Goal: Information Seeking & Learning: Learn about a topic

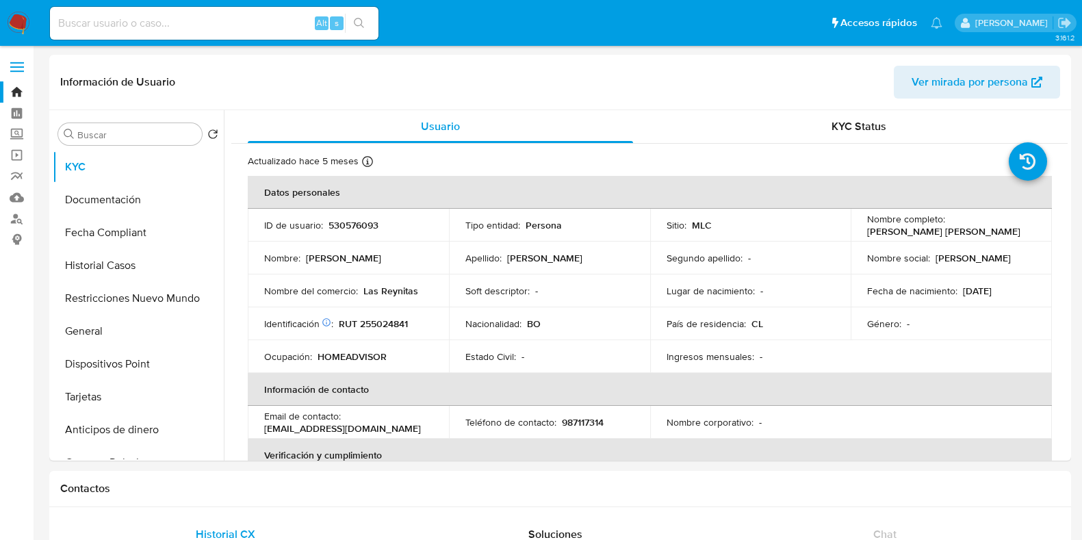
select select "10"
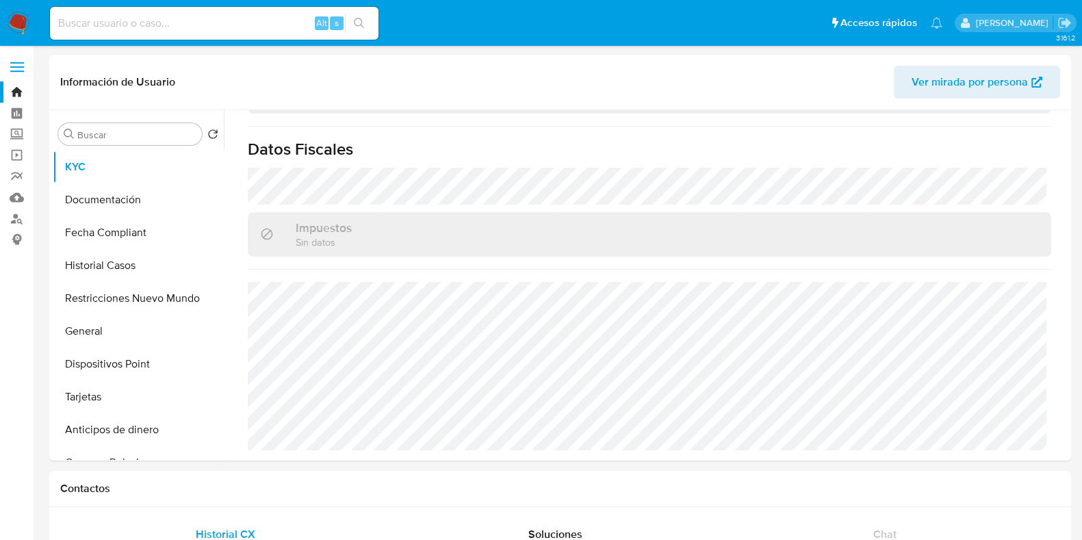
click at [252, 30] on input at bounding box center [214, 23] width 329 height 18
paste input "073f39c0b45ce40672c0dbe8ff2f08c6"
type input "073f39c0b45ce40672c0dbe8ff2f08c6"
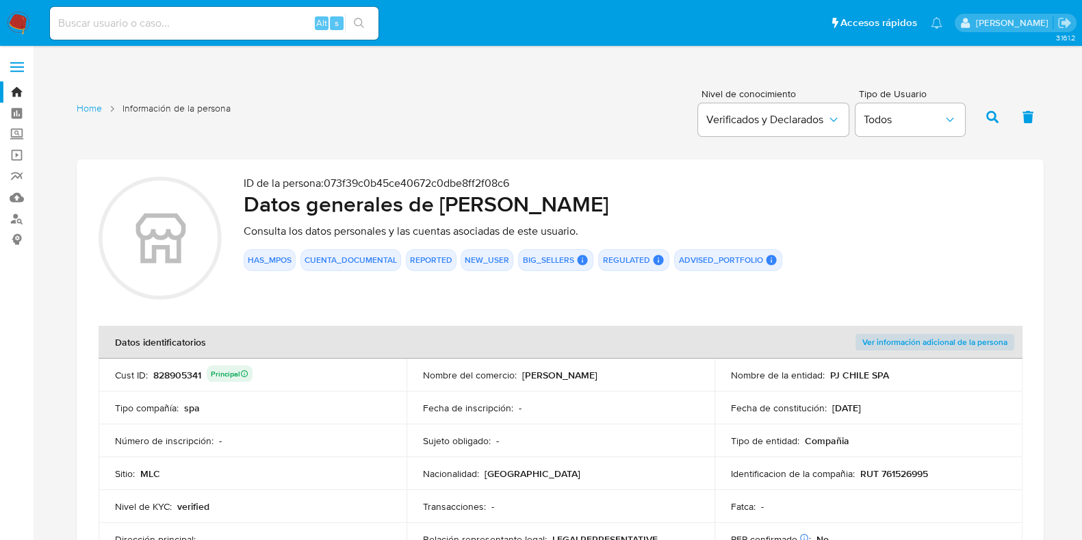
drag, startPoint x: 437, startPoint y: 217, endPoint x: 570, endPoint y: 216, distance: 133.5
click at [570, 216] on h2 "Datos generales de [PERSON_NAME]" at bounding box center [633, 203] width 778 height 27
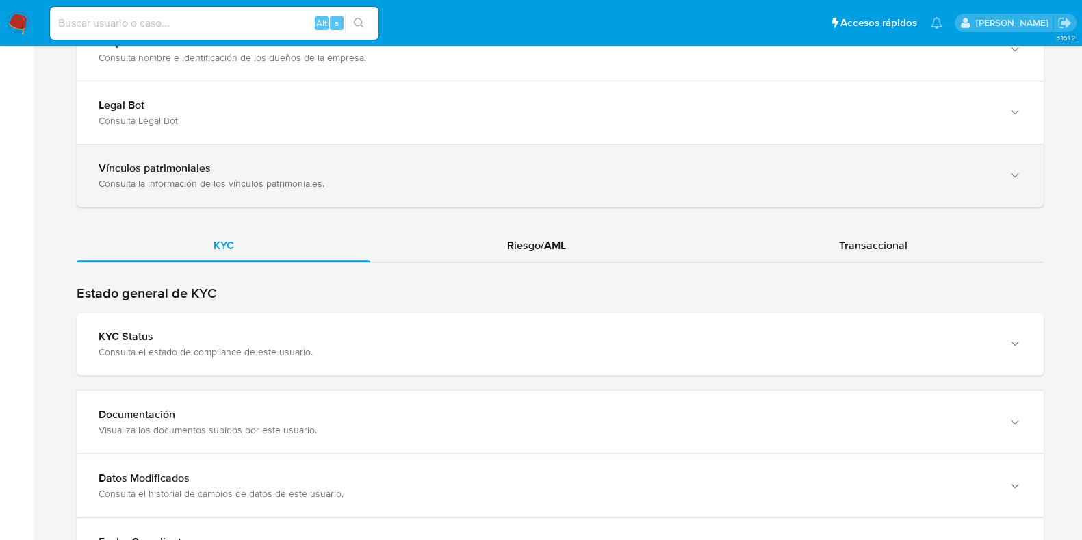
scroll to position [1228, 0]
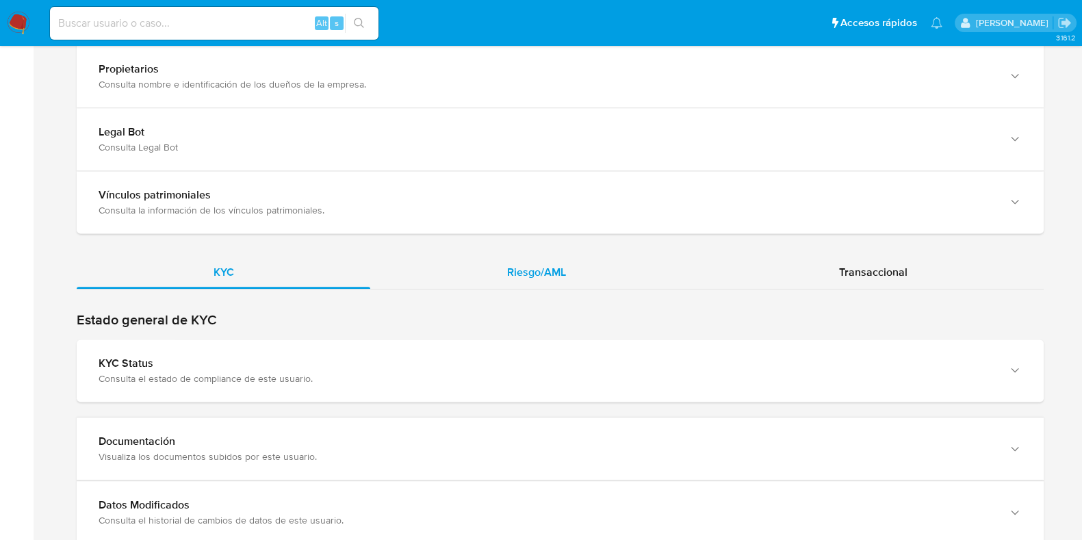
click at [522, 264] on span "Riesgo/AML" at bounding box center [536, 272] width 59 height 16
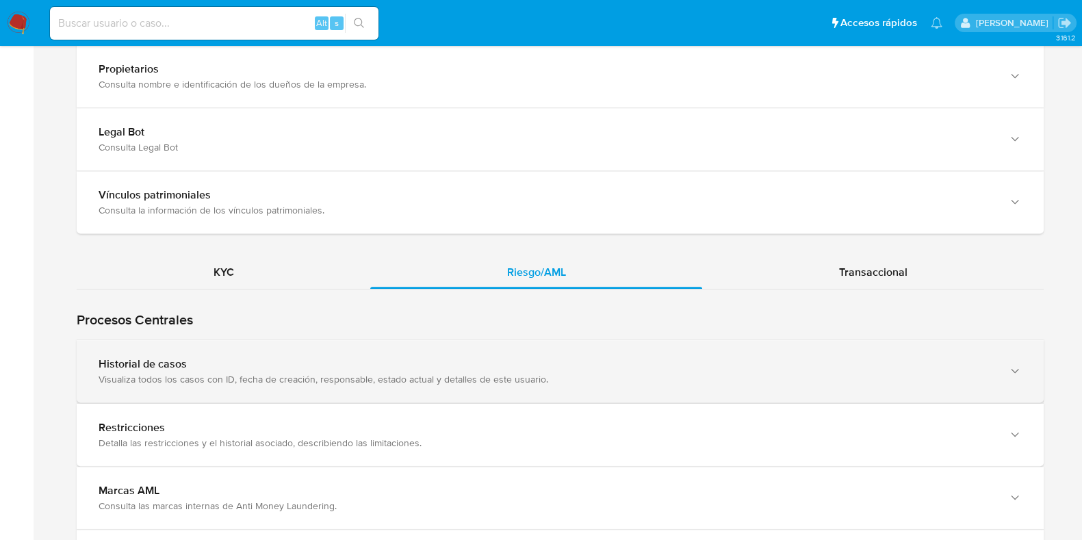
click at [418, 357] on div "Historial de casos" at bounding box center [547, 364] width 896 height 14
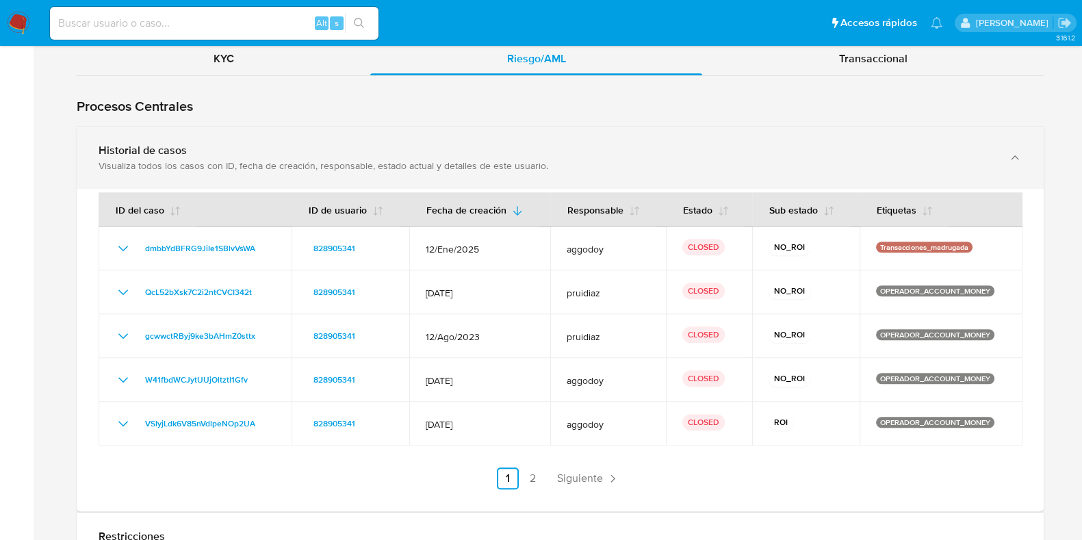
scroll to position [1485, 0]
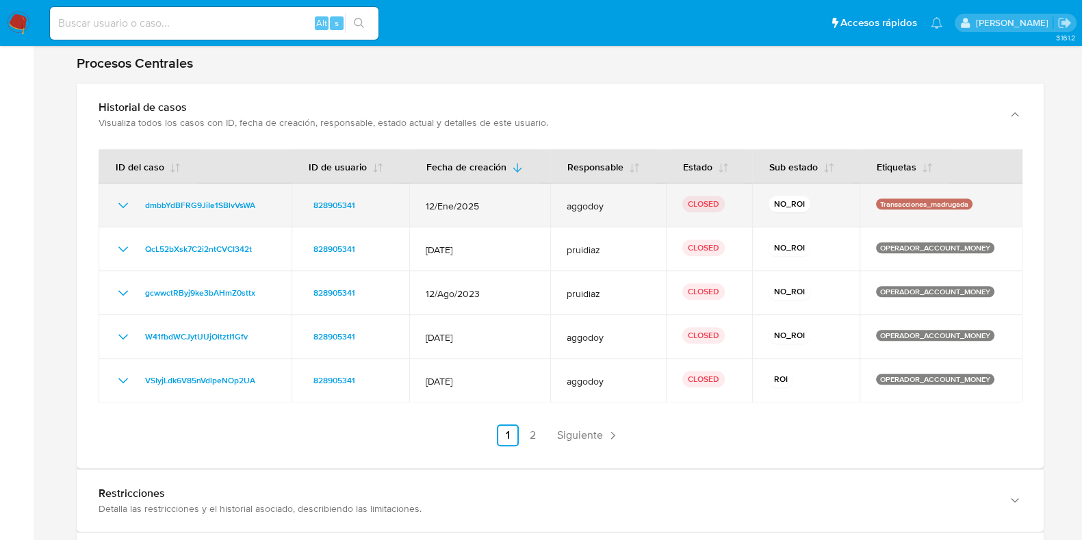
drag, startPoint x: 428, startPoint y: 201, endPoint x: 476, endPoint y: 198, distance: 47.3
click at [476, 200] on span "12/Ene/2025" at bounding box center [480, 206] width 108 height 12
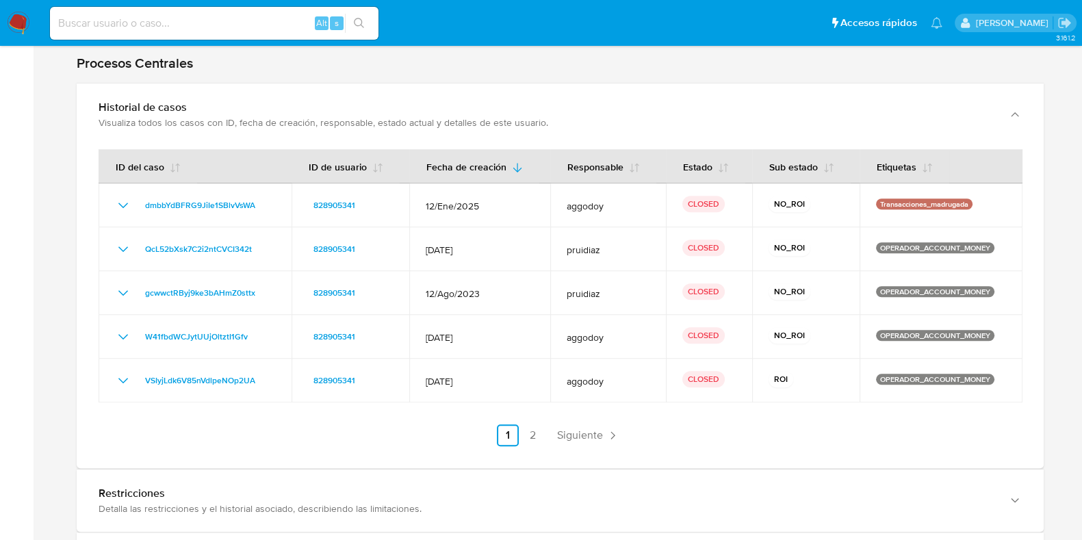
click at [527, 440] on div "ID del caso ID de usuario Fecha de creación Responsable Estado Sub estado Etiqu…" at bounding box center [560, 307] width 967 height 322
click at [530, 431] on link "2" at bounding box center [533, 435] width 22 height 22
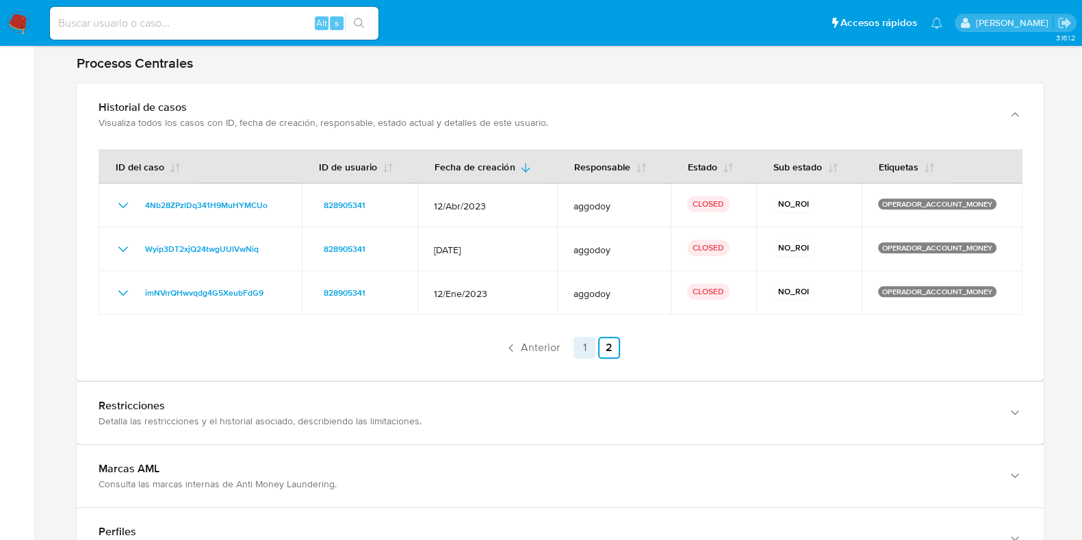
click at [579, 346] on link "1" at bounding box center [585, 348] width 22 height 22
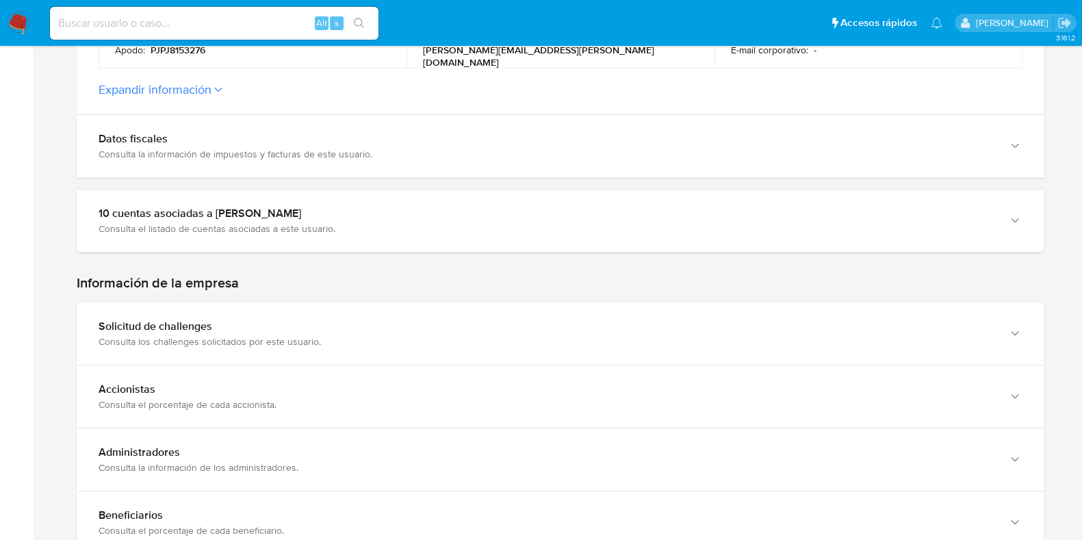
scroll to position [629, 0]
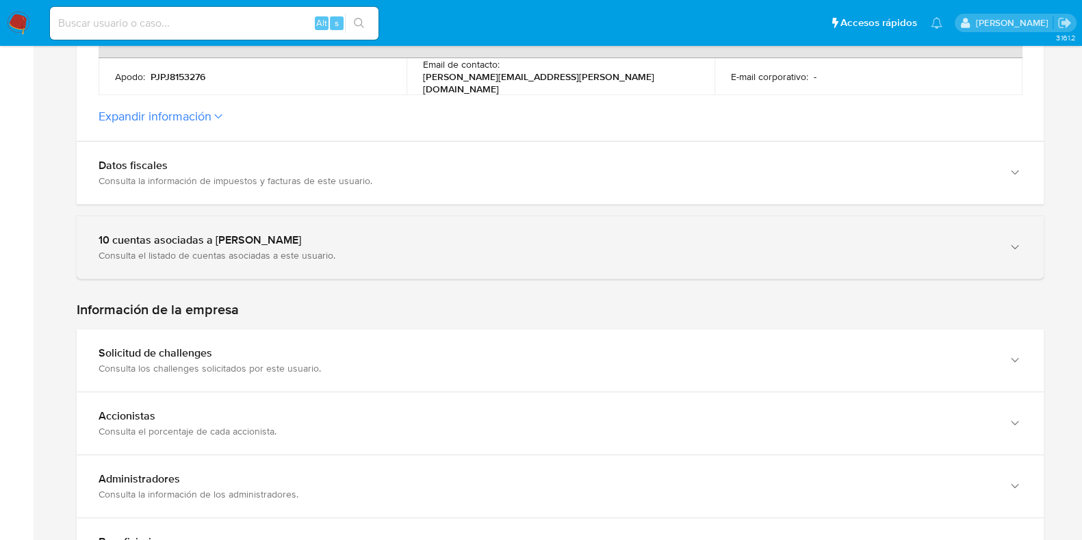
click at [349, 217] on div "10 cuentas asociadas a [PERSON_NAME] Consulta el listado de cuentas asociadas a…" at bounding box center [560, 247] width 967 height 62
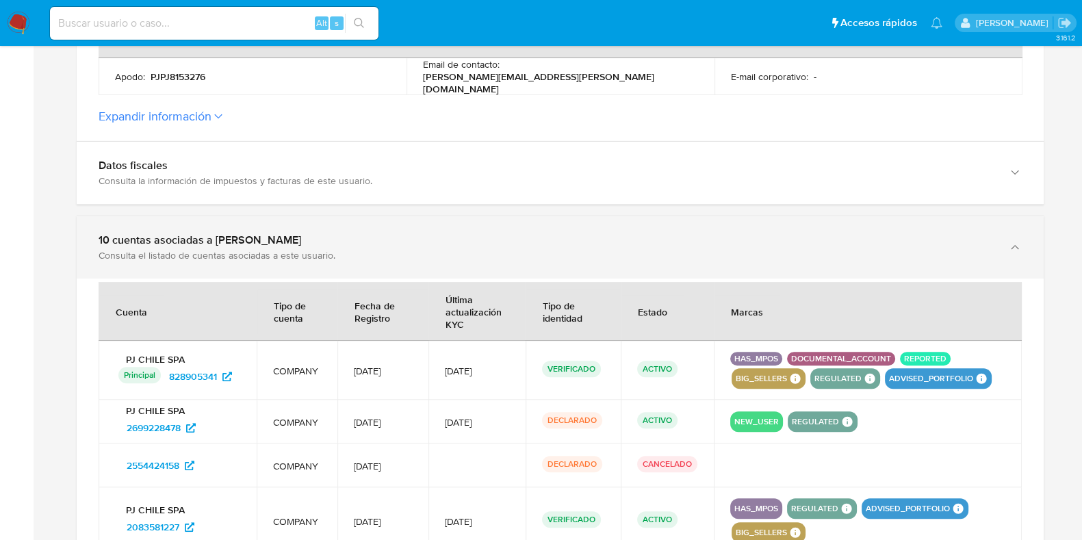
click at [352, 233] on div "10 cuentas asociadas a [PERSON_NAME]" at bounding box center [547, 240] width 896 height 14
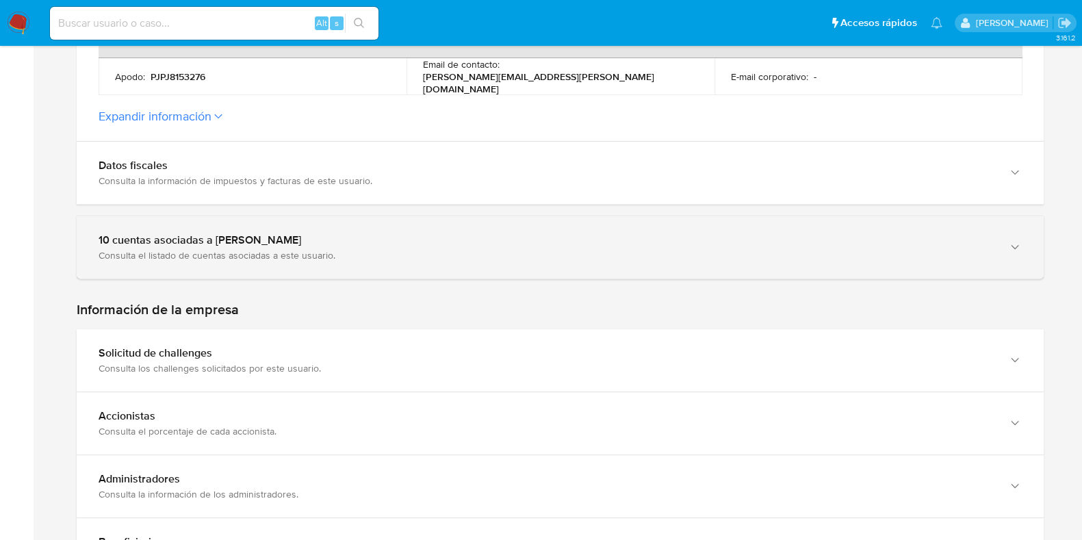
click at [352, 233] on div "10 cuentas asociadas a [PERSON_NAME]" at bounding box center [547, 240] width 896 height 14
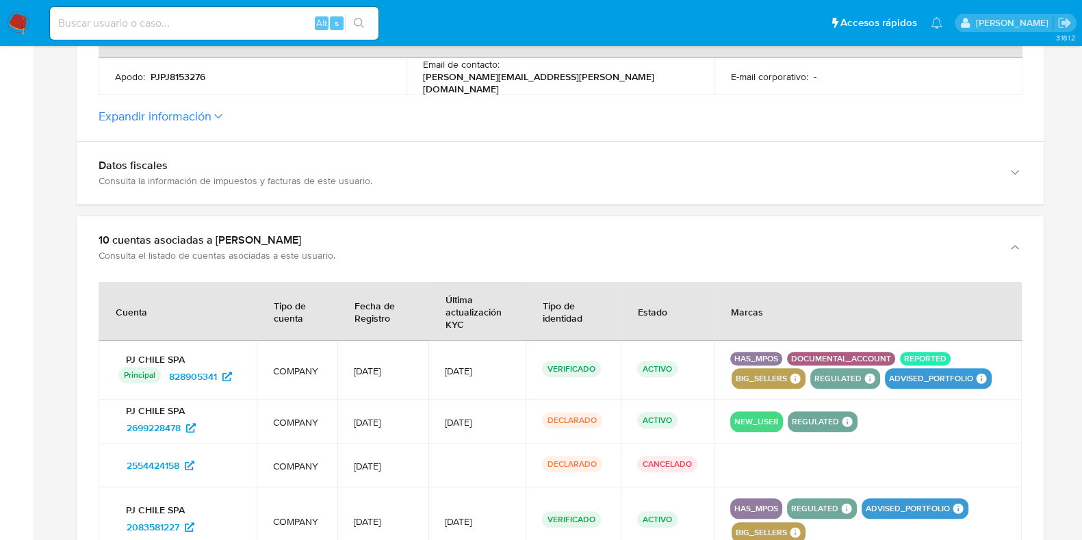
drag, startPoint x: 444, startPoint y: 365, endPoint x: 505, endPoint y: 367, distance: 60.9
click at [505, 367] on td "[DATE]" at bounding box center [476, 371] width 97 height 60
click at [365, 373] on td "[DATE]" at bounding box center [382, 371] width 90 height 60
click at [400, 369] on span "[DATE]" at bounding box center [382, 371] width 57 height 12
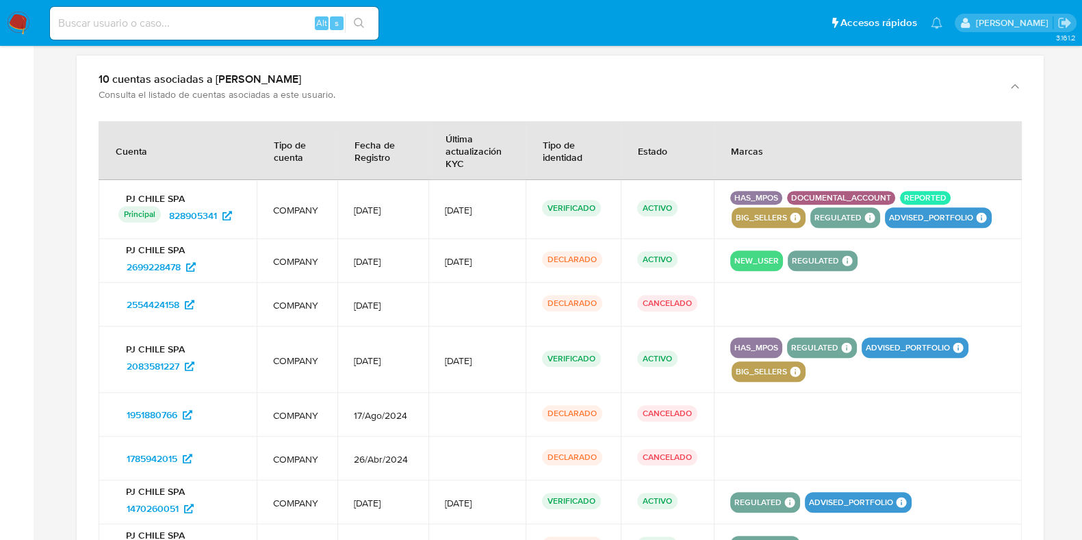
scroll to position [886, 0]
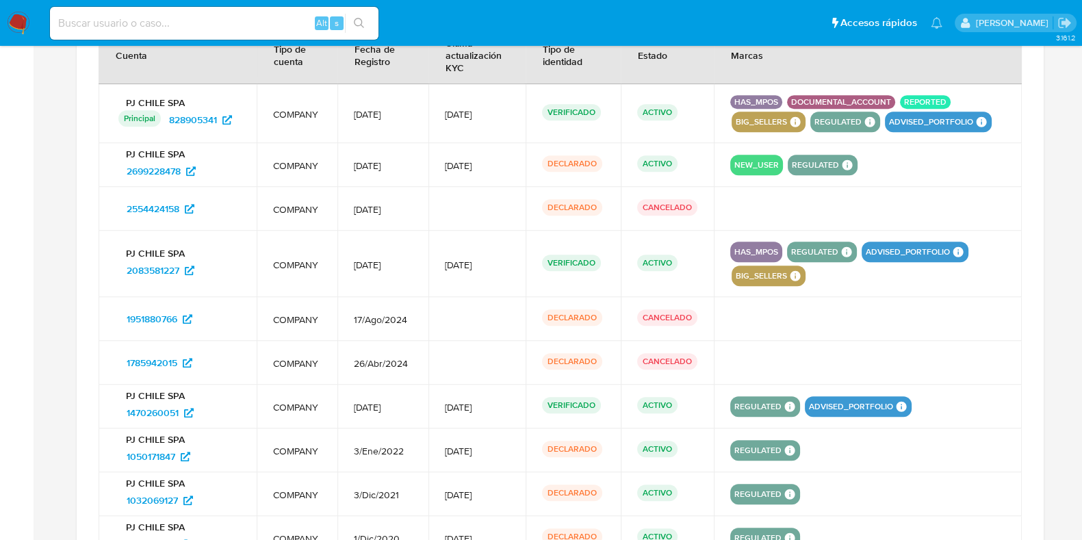
drag, startPoint x: 307, startPoint y: 261, endPoint x: 476, endPoint y: 265, distance: 169.1
click at [476, 265] on tr "PJ CHILE SPA 2083581227 COMPANY [DATE] [DATE] VERIFICADO ACTIVO" at bounding box center [560, 264] width 923 height 66
drag, startPoint x: 308, startPoint y: 101, endPoint x: 474, endPoint y: 111, distance: 166.6
click at [474, 111] on tr "PJ CHILE SPA Principal Identificado como usuario principal 828905341 COMPANY [D…" at bounding box center [560, 114] width 923 height 60
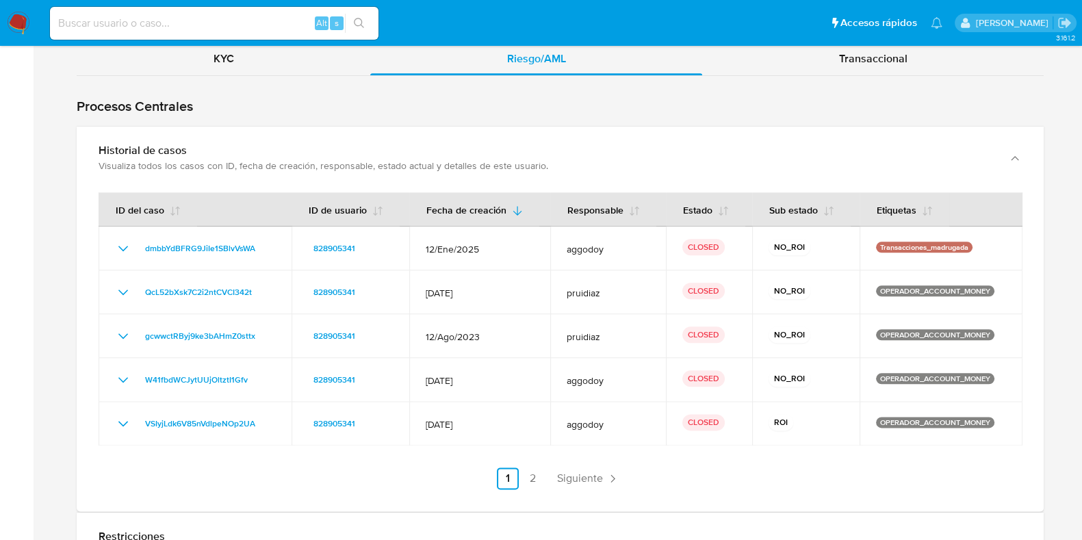
scroll to position [2083, 0]
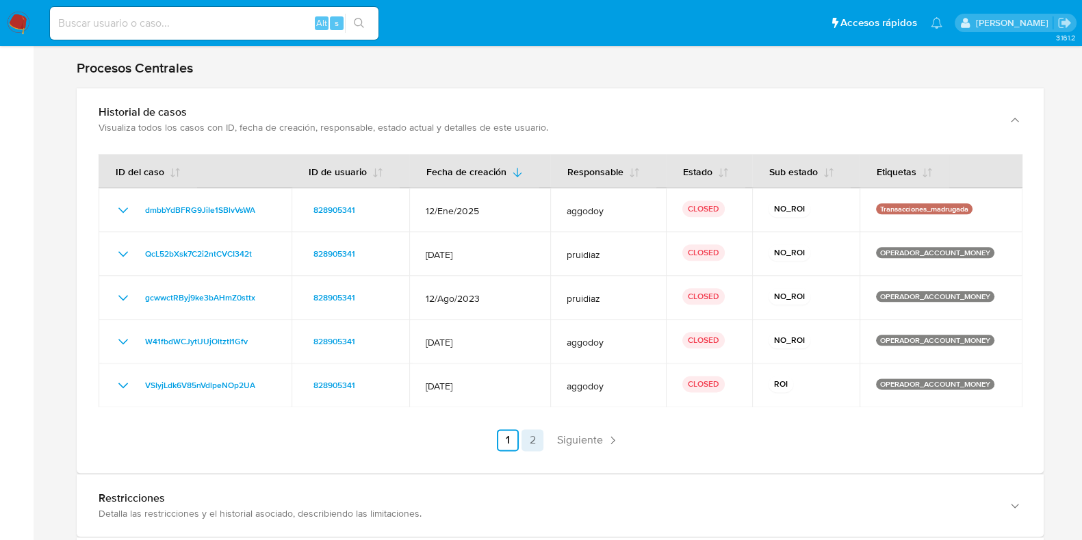
click at [539, 430] on link "2" at bounding box center [533, 440] width 22 height 22
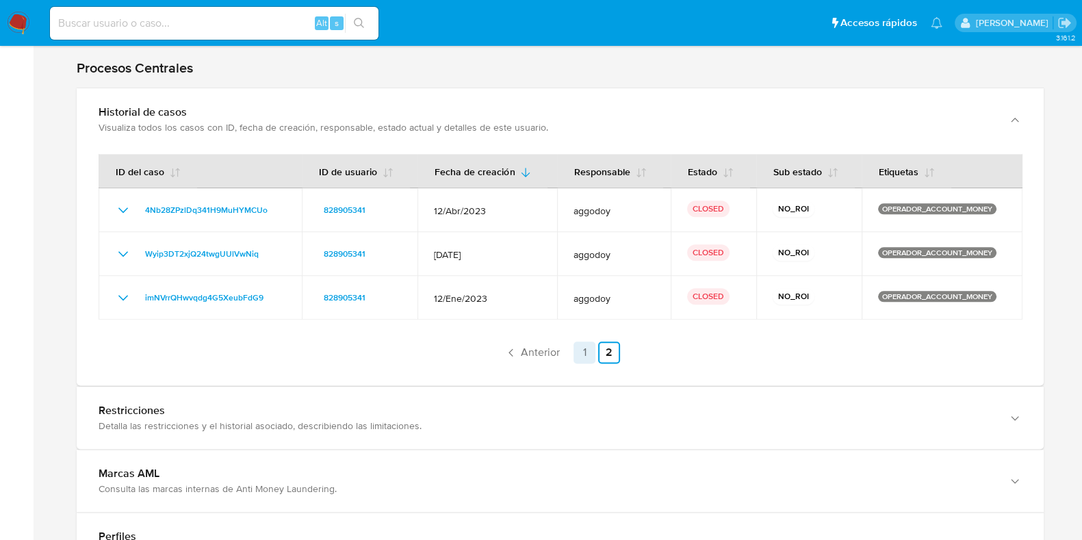
click at [581, 350] on link "1" at bounding box center [585, 353] width 22 height 22
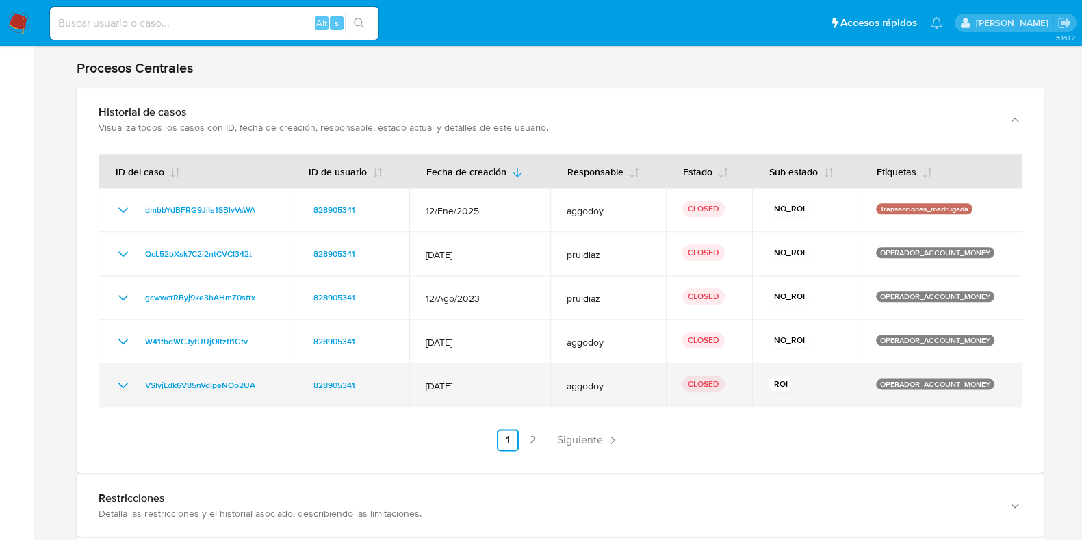
click at [127, 381] on icon "Mostrar/Ocultar" at bounding box center [123, 385] width 16 height 16
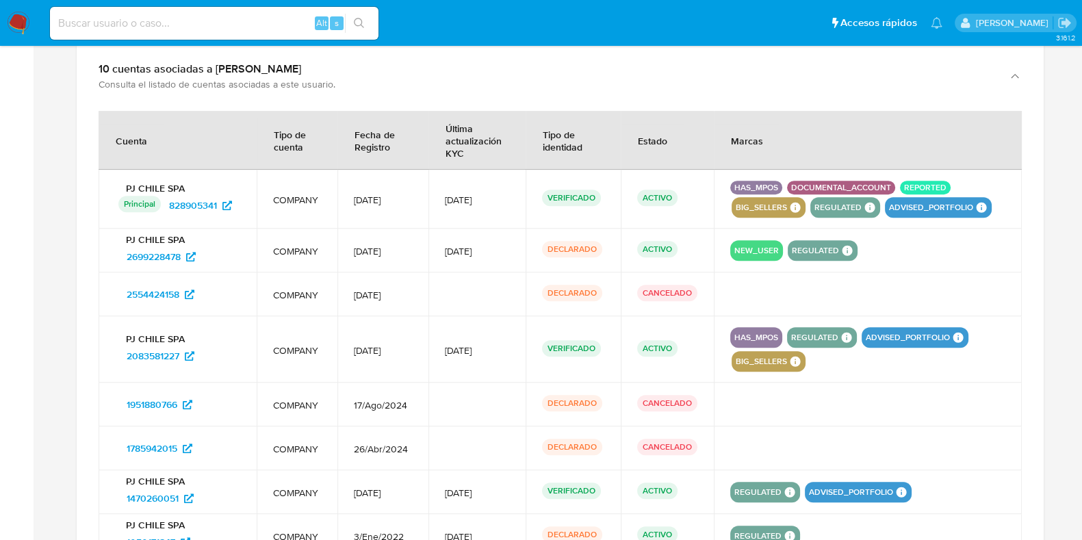
scroll to position [458, 0]
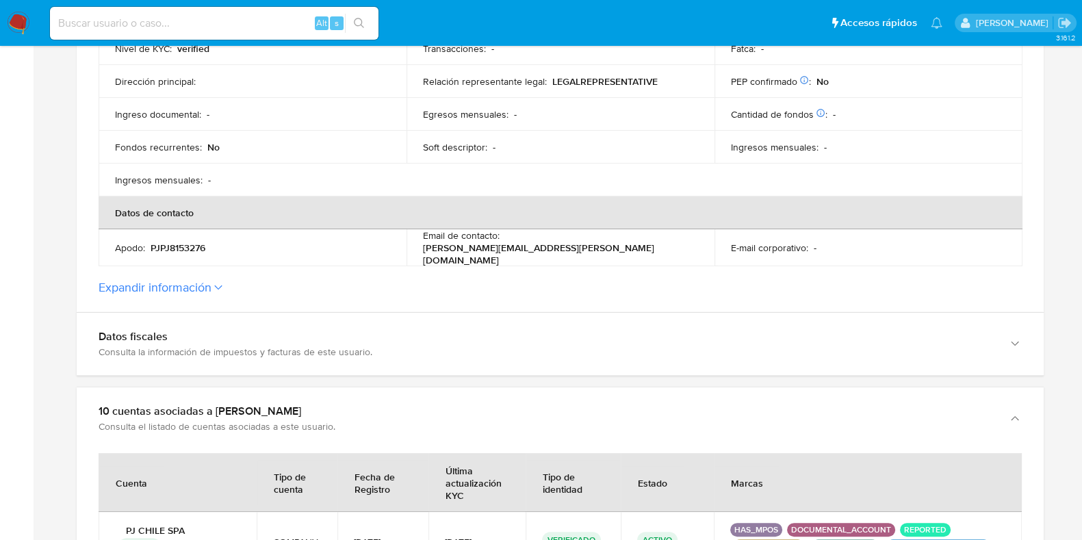
click at [237, 282] on label "Expandir información" at bounding box center [560, 287] width 923 height 15
click at [211, 282] on button "Expandir información" at bounding box center [155, 287] width 113 height 15
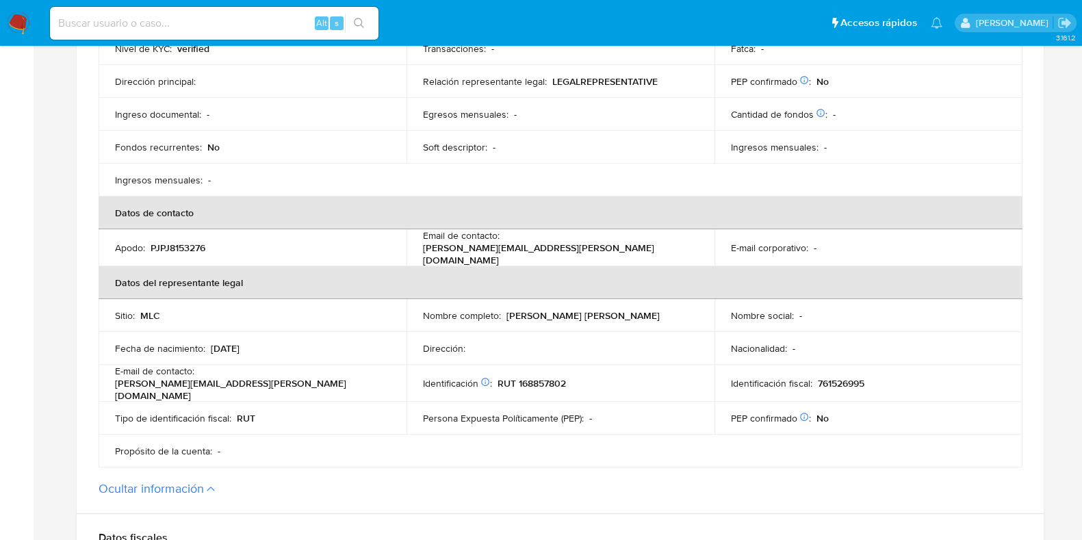
click at [537, 380] on p "RUT 168857802" at bounding box center [532, 383] width 68 height 12
click at [843, 377] on p "761526995" at bounding box center [841, 383] width 47 height 12
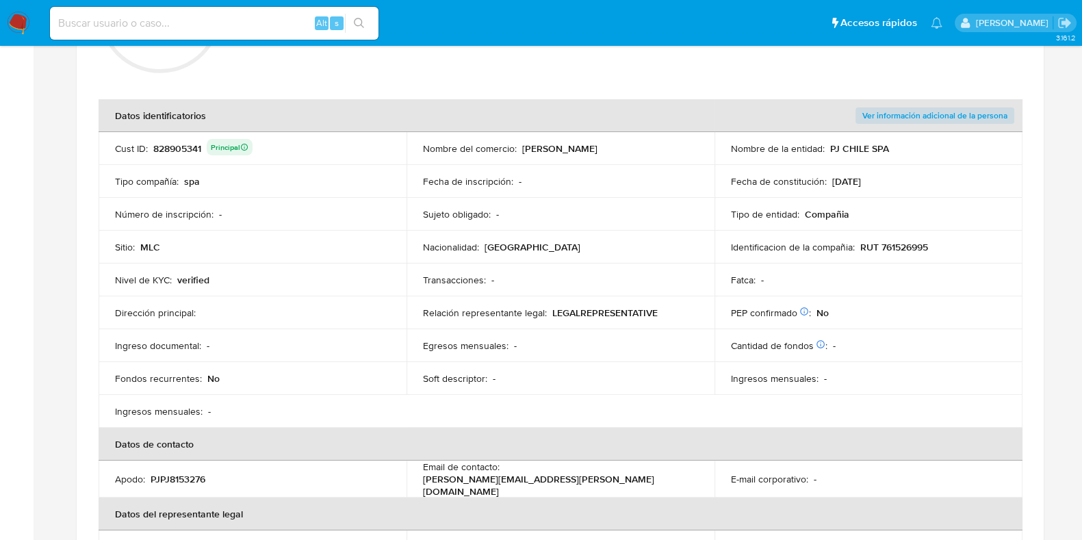
scroll to position [201, 0]
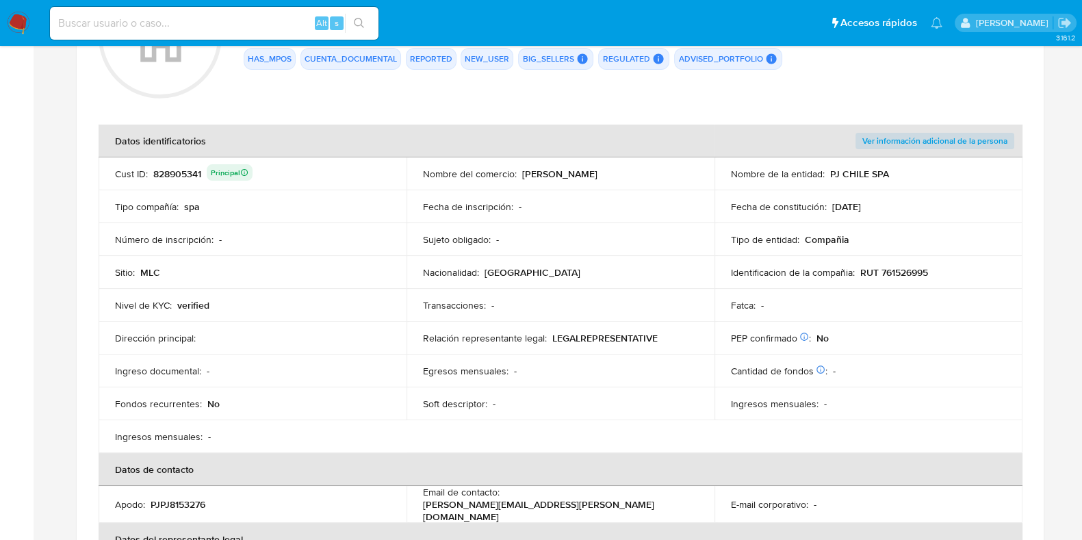
click at [912, 269] on p "RUT 761526995" at bounding box center [894, 272] width 68 height 12
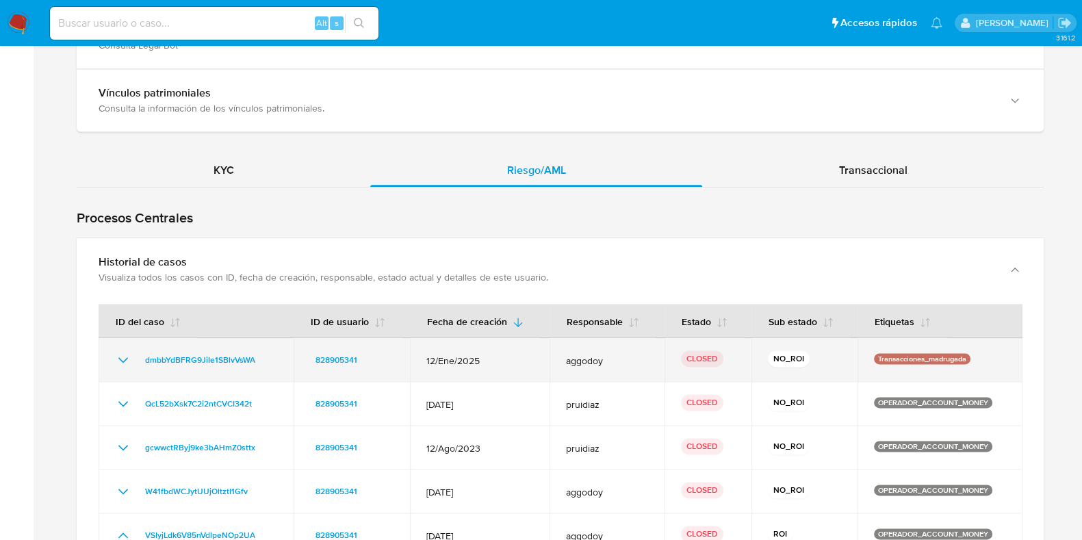
scroll to position [2083, 0]
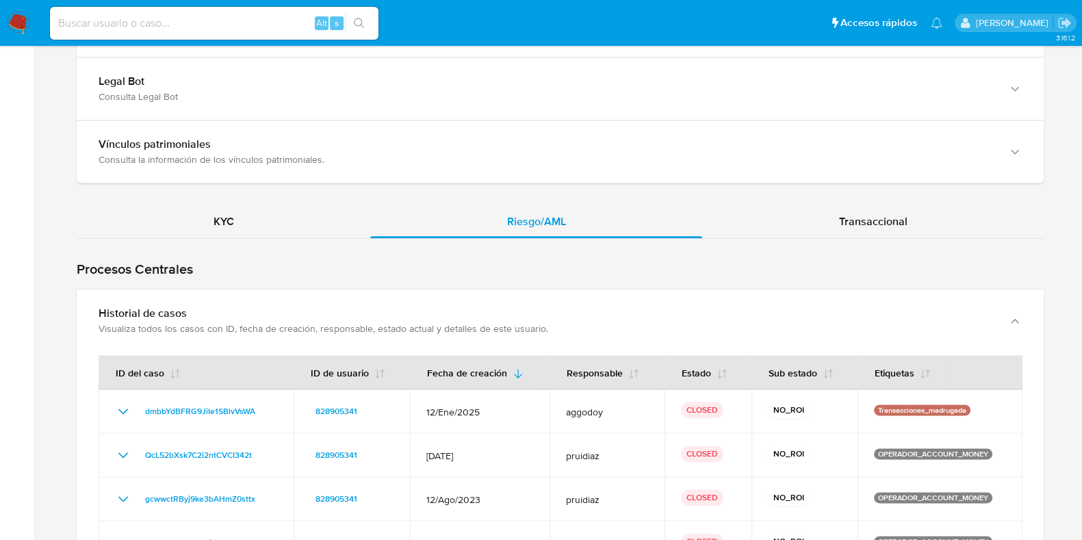
click at [888, 218] on span "Transaccional" at bounding box center [873, 222] width 68 height 16
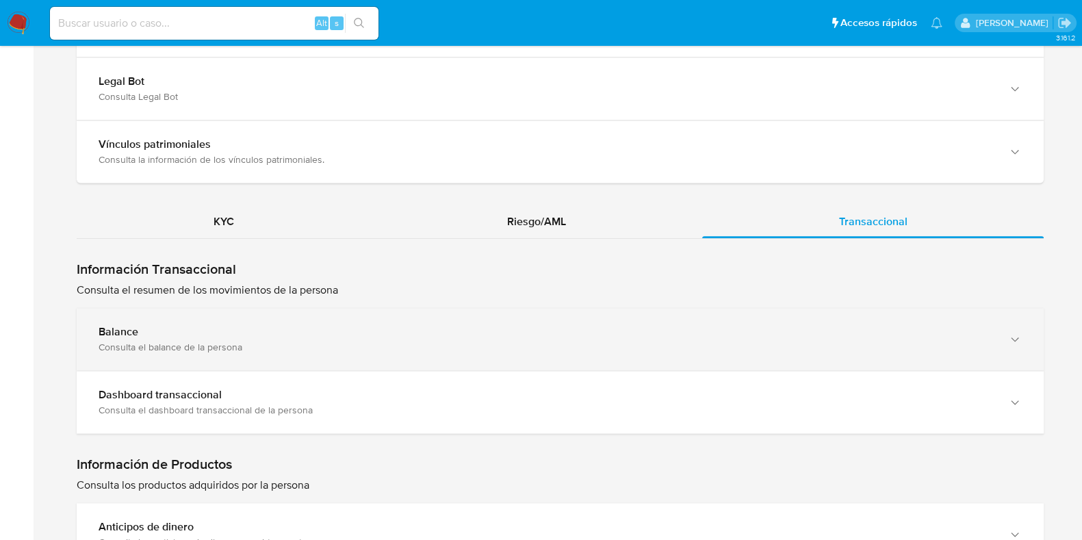
click at [438, 344] on div "Balance Consulta el balance de la persona" at bounding box center [560, 339] width 967 height 62
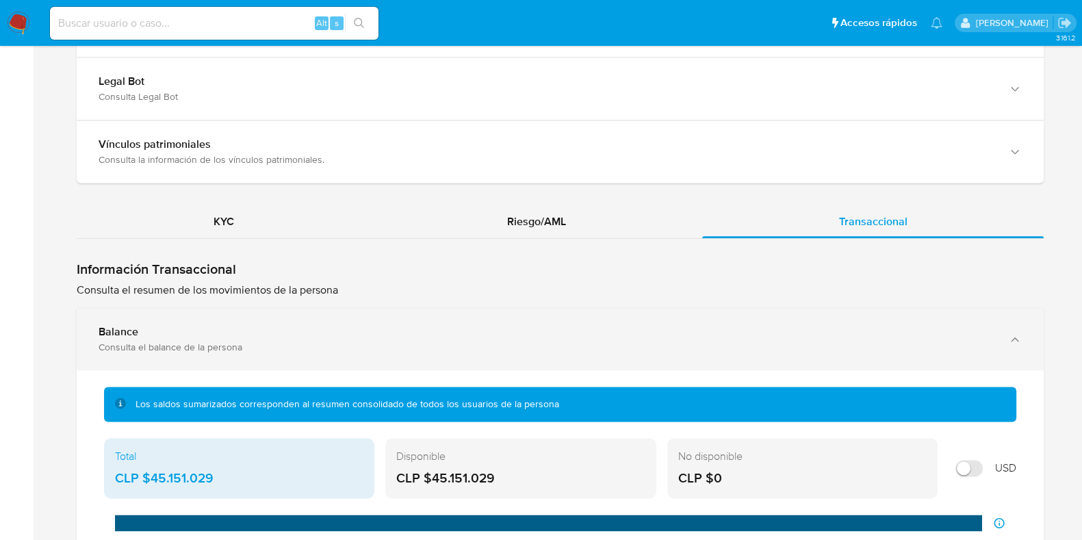
click at [440, 341] on div "Consulta el balance de la persona" at bounding box center [547, 347] width 896 height 12
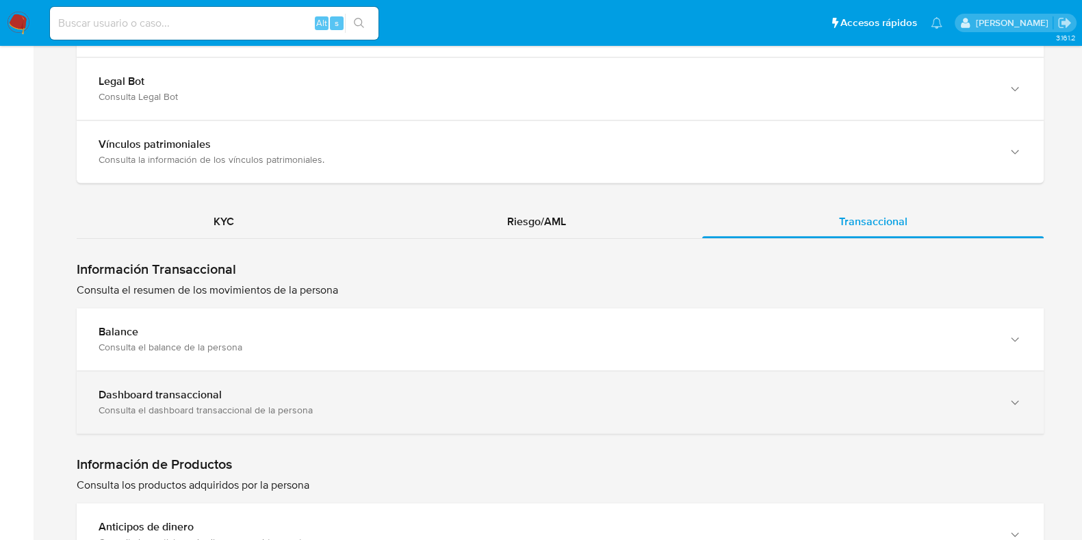
click at [438, 389] on div "Dashboard transaccional" at bounding box center [547, 395] width 896 height 14
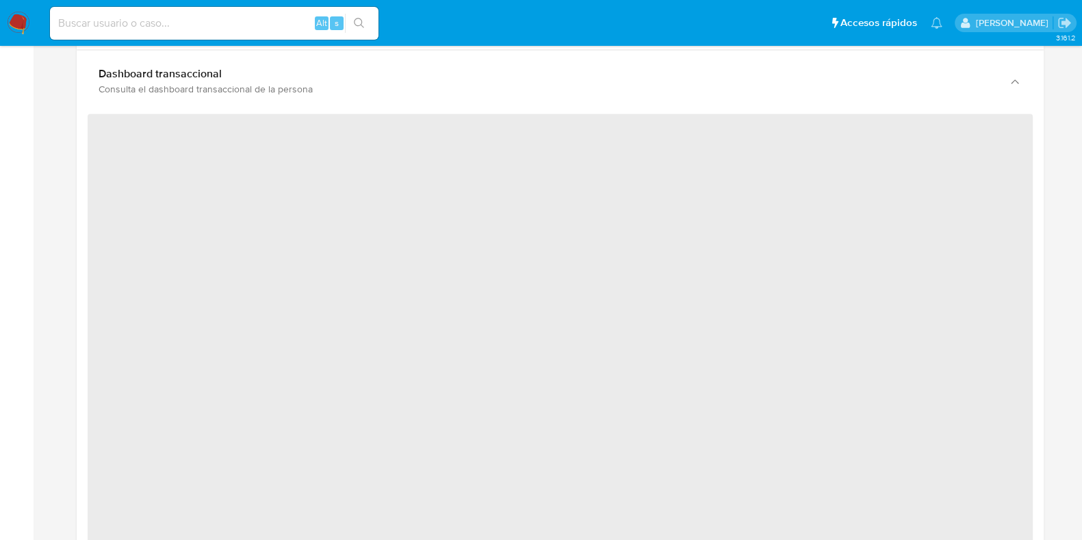
scroll to position [2511, 0]
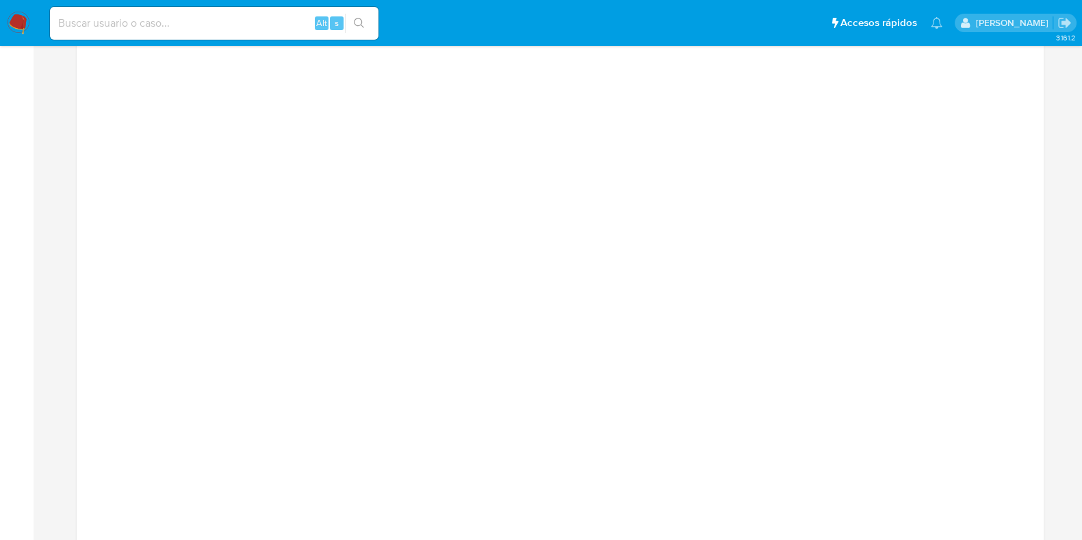
click at [1027, 333] on div at bounding box center [560, 313] width 945 height 616
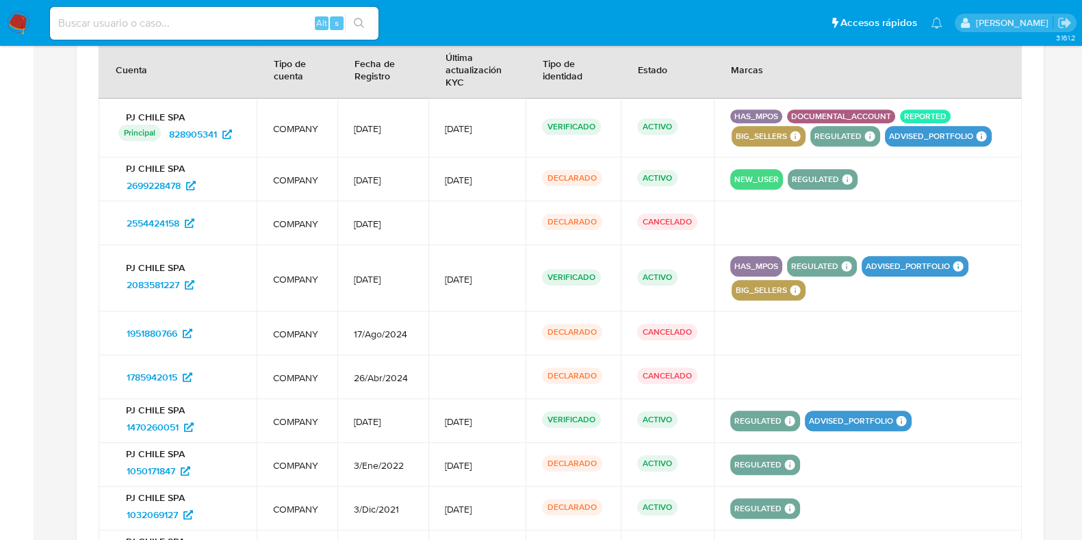
scroll to position [1057, 0]
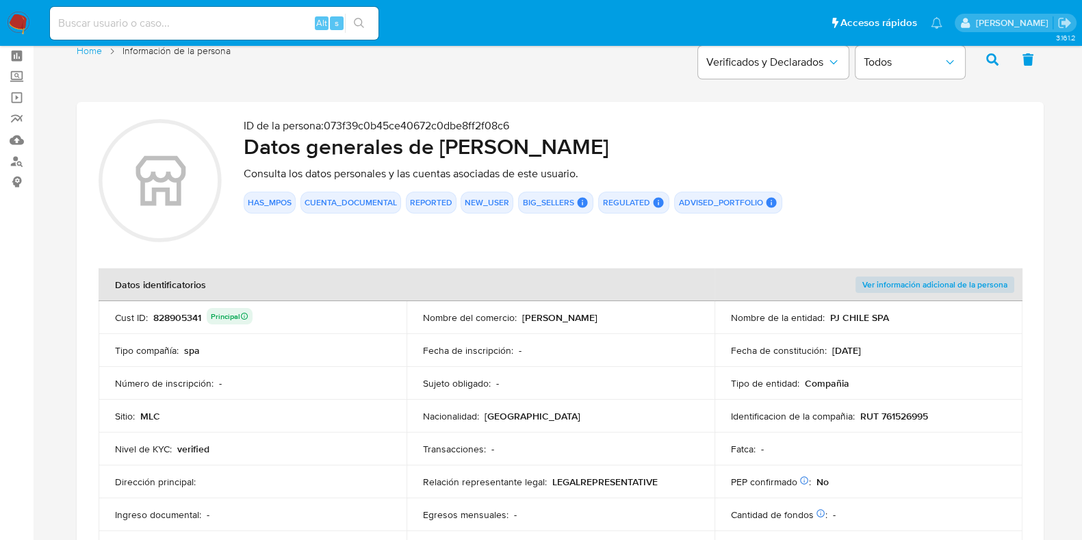
scroll to position [0, 0]
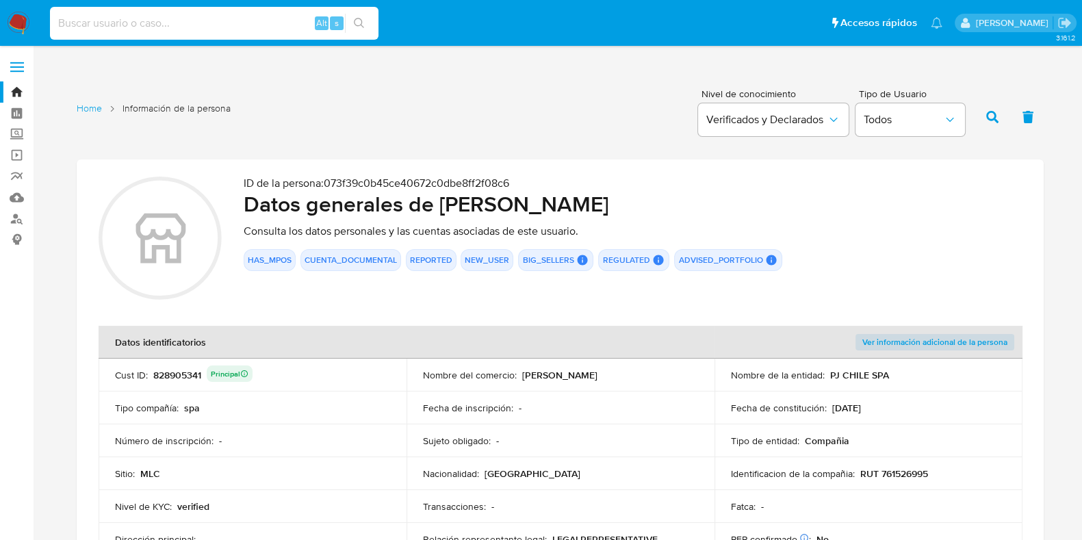
click at [257, 20] on input at bounding box center [214, 23] width 329 height 18
paste input "47ea96af3def659f4ad5918c37580ccd"
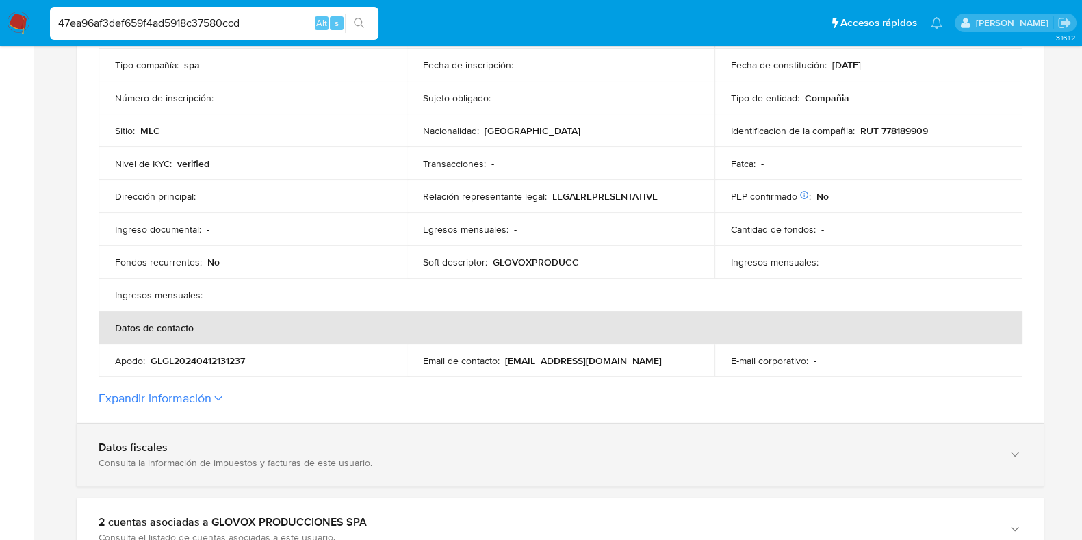
scroll to position [428, 0]
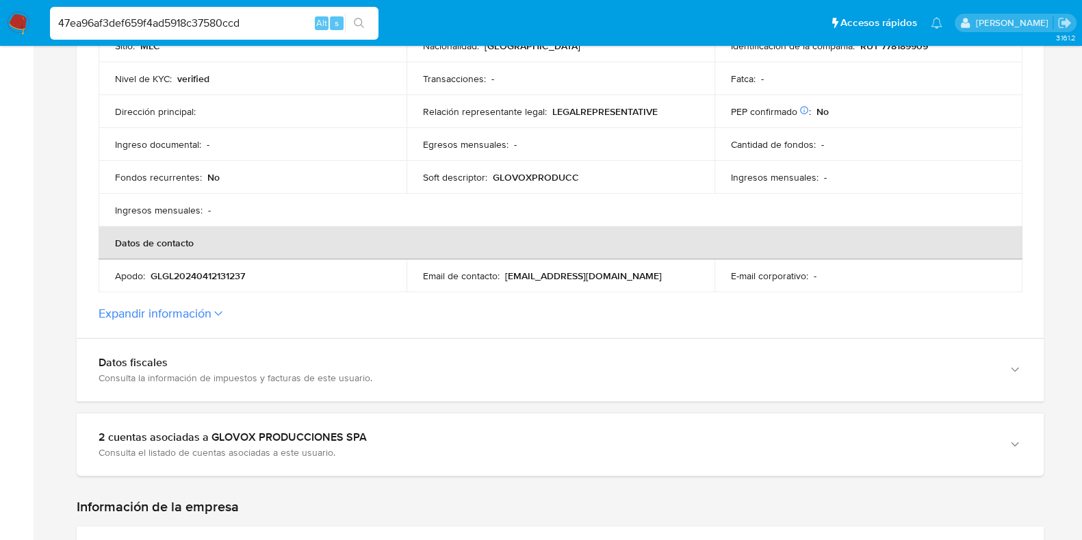
click at [251, 313] on label "Expandir información" at bounding box center [560, 313] width 923 height 15
click at [211, 313] on button "Expandir información" at bounding box center [155, 313] width 113 height 15
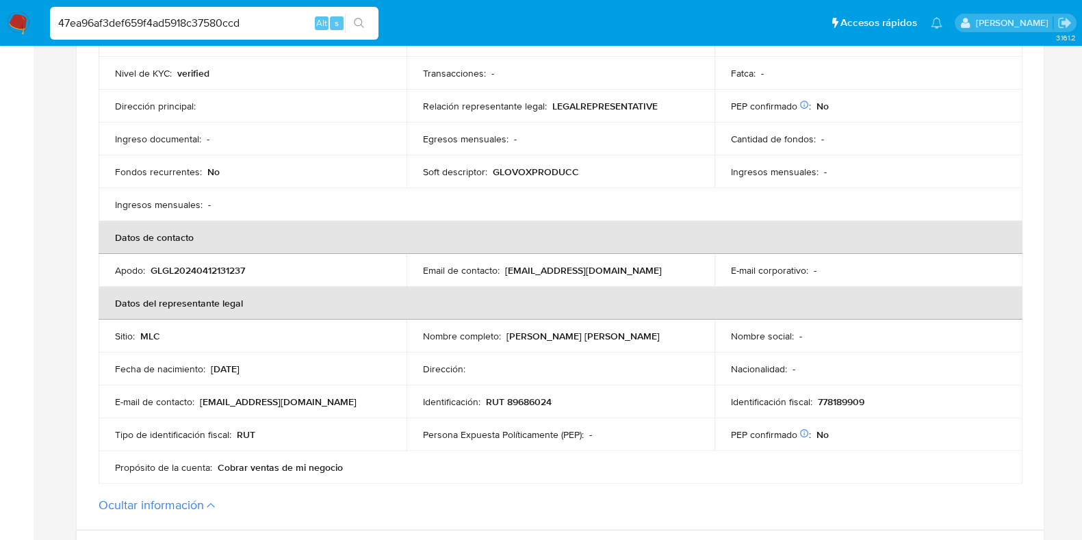
scroll to position [598, 0]
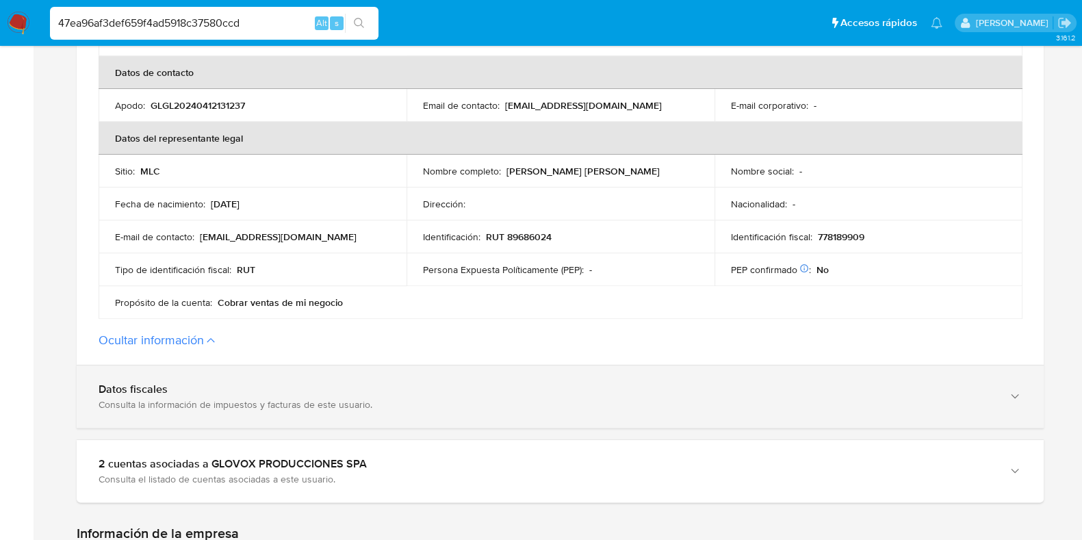
click at [358, 405] on div "Consulta la información de impuestos y facturas de este usuario." at bounding box center [547, 404] width 896 height 12
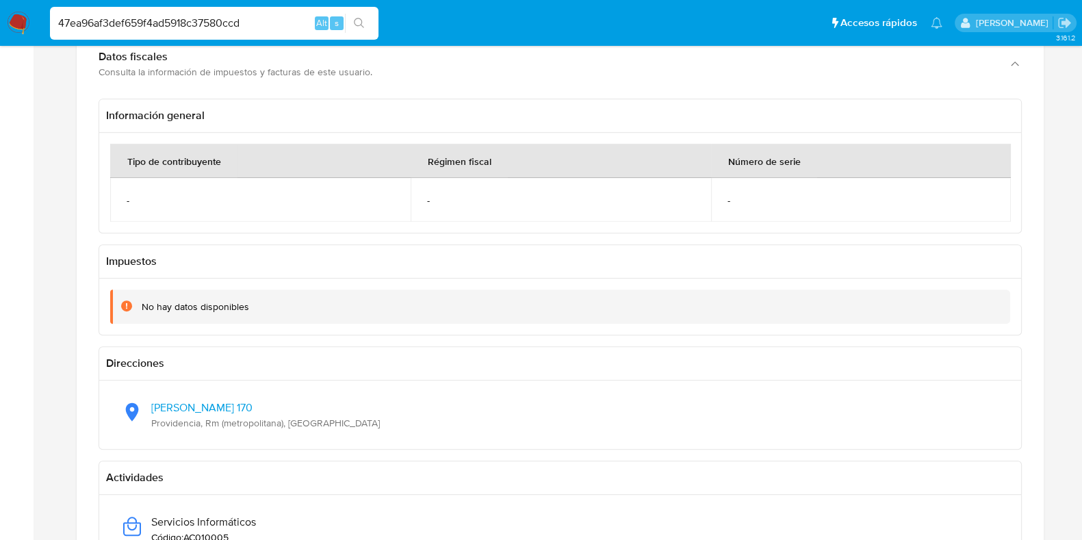
scroll to position [1027, 0]
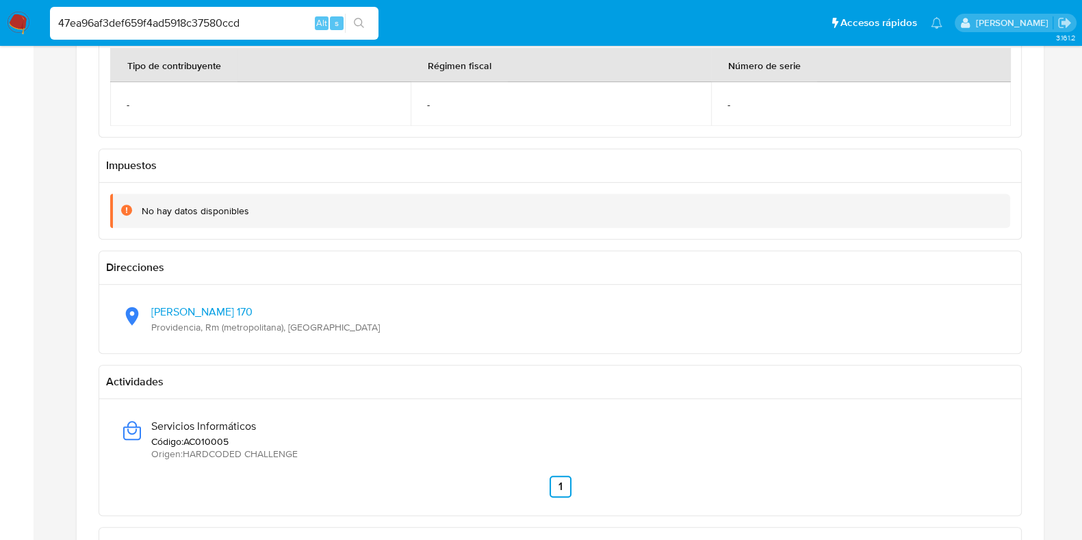
drag, startPoint x: 207, startPoint y: 17, endPoint x: -2, endPoint y: 8, distance: 209.6
paste input "1613520566"
type input "1613520566"
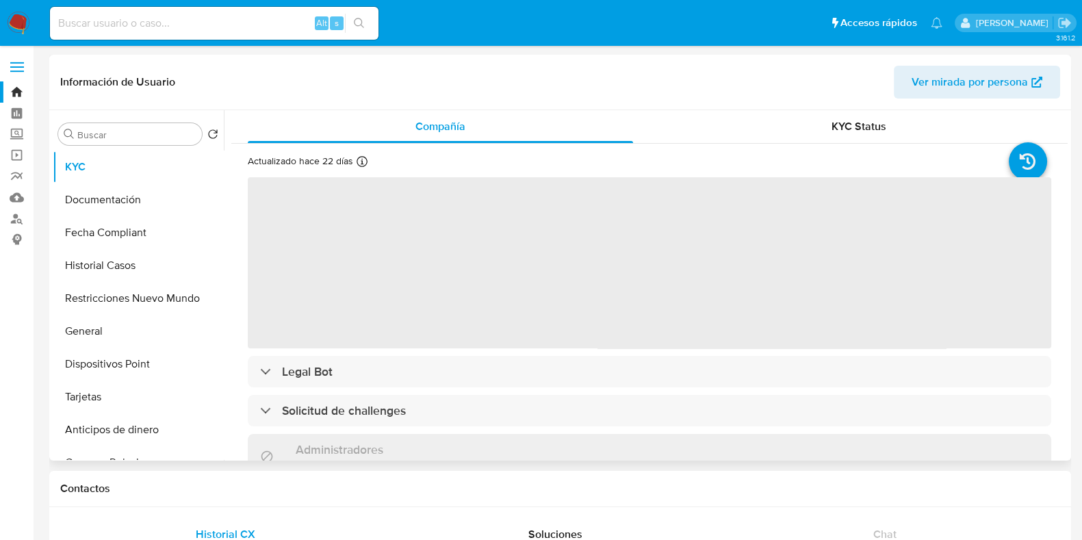
select select "10"
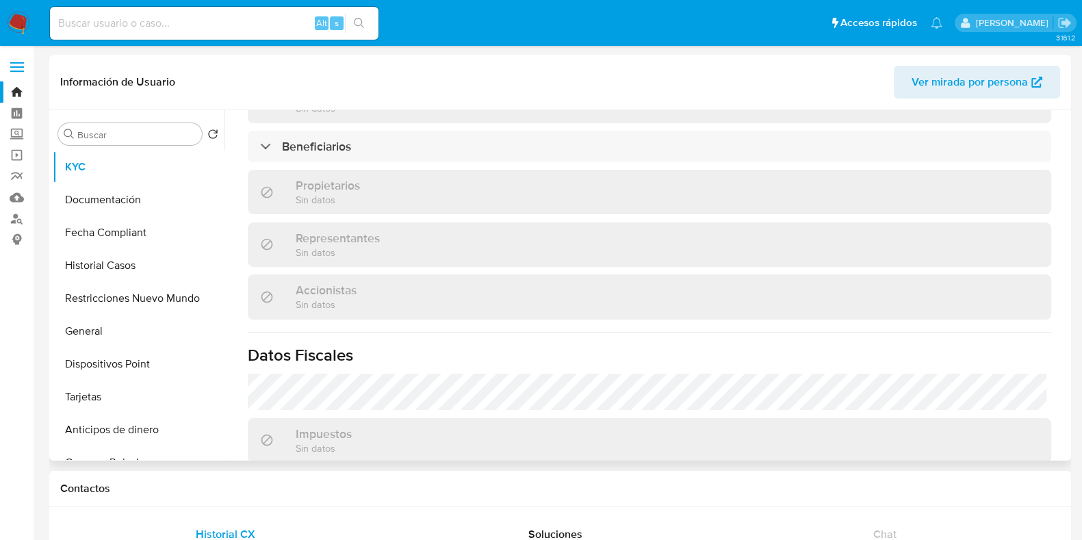
scroll to position [890, 0]
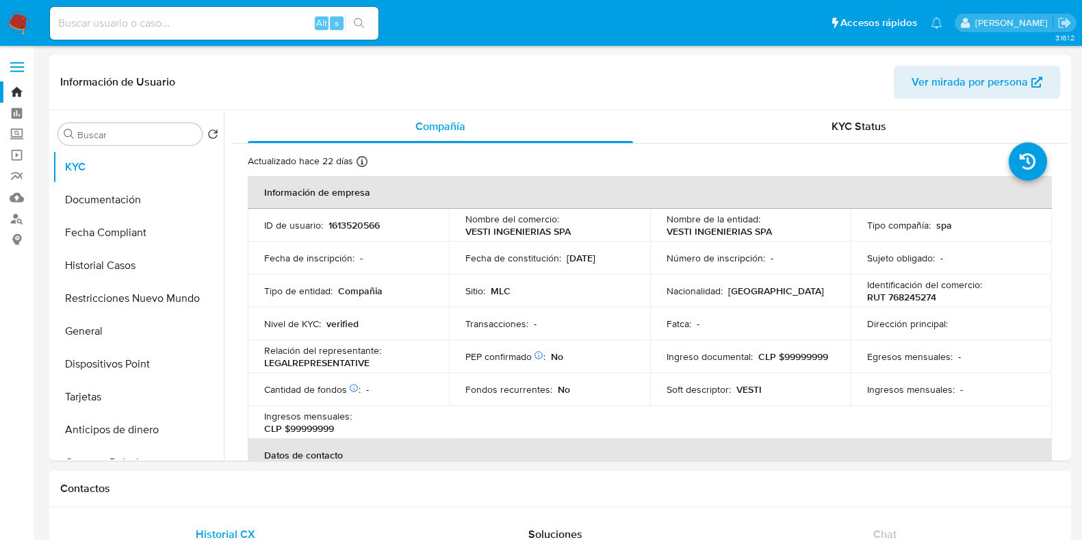
select select "10"
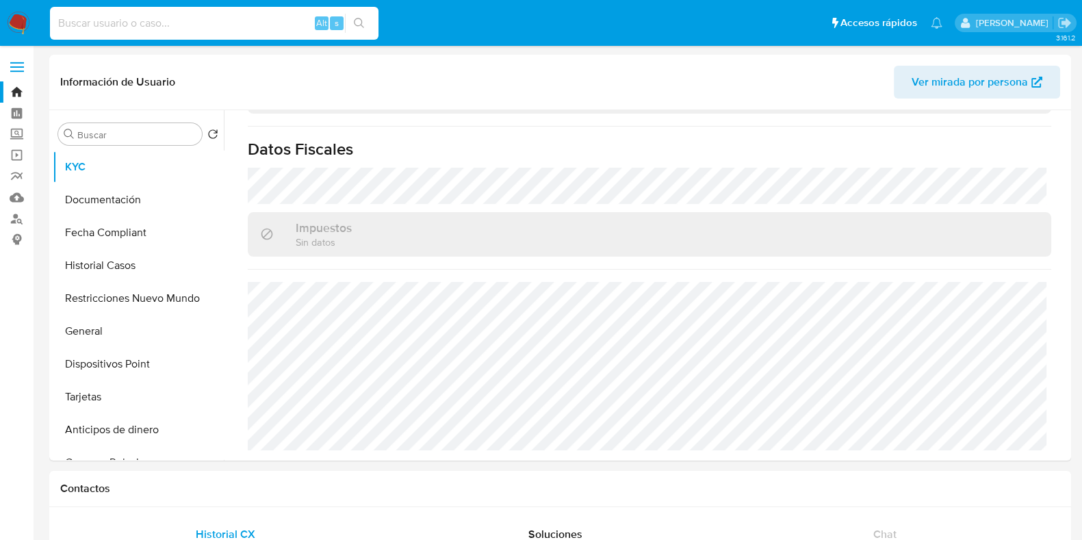
click at [230, 23] on input at bounding box center [214, 23] width 329 height 18
paste input "1767342018"
type input "1767342018"
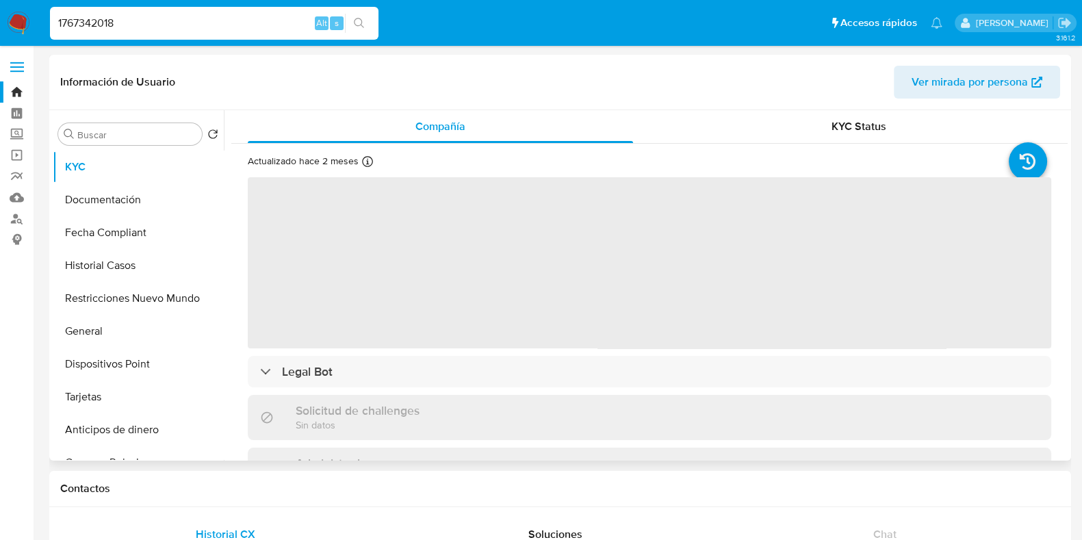
select select "10"
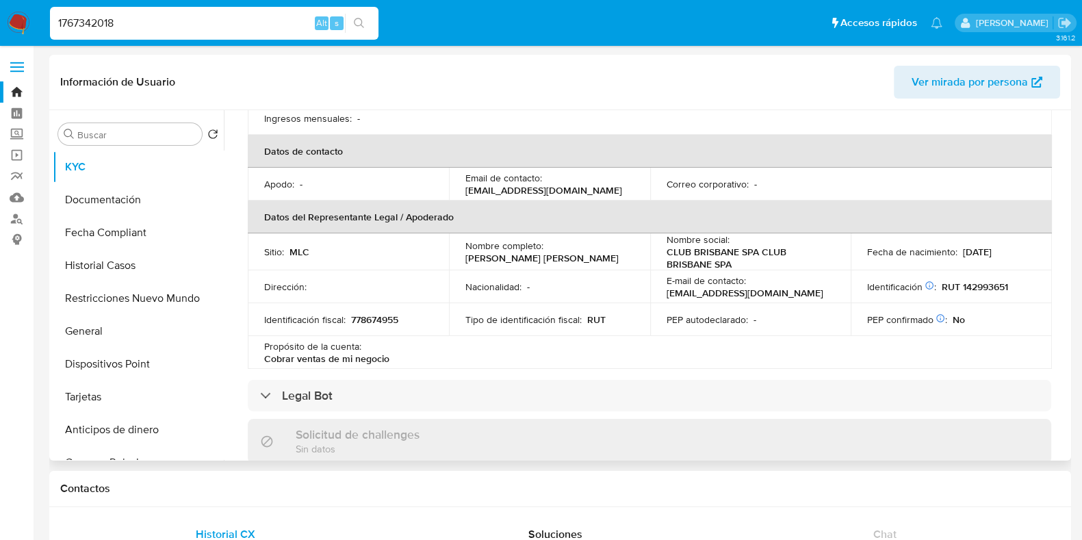
scroll to position [219, 0]
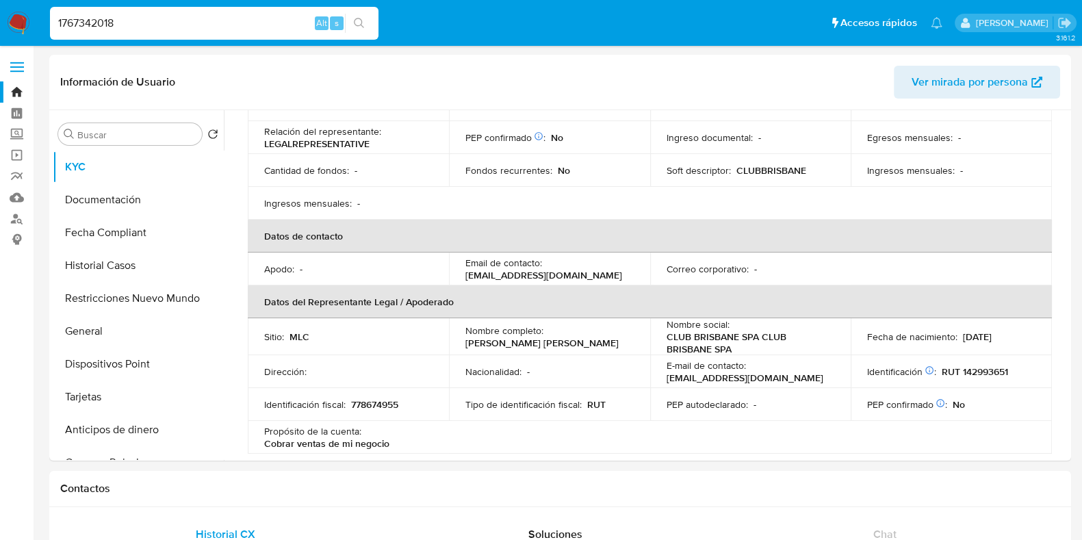
drag, startPoint x: 187, startPoint y: 18, endPoint x: 13, endPoint y: 7, distance: 174.2
click at [13, 7] on nav "Pausado Ver notificaciones 1767342018 Alt s Accesos rápidos Presiona las siguie…" at bounding box center [541, 23] width 1082 height 46
paste input "e913a50bd850df8e4caa5ecf166f5846"
type input "e913a50bd850df8e4caa5ecf166f5846"
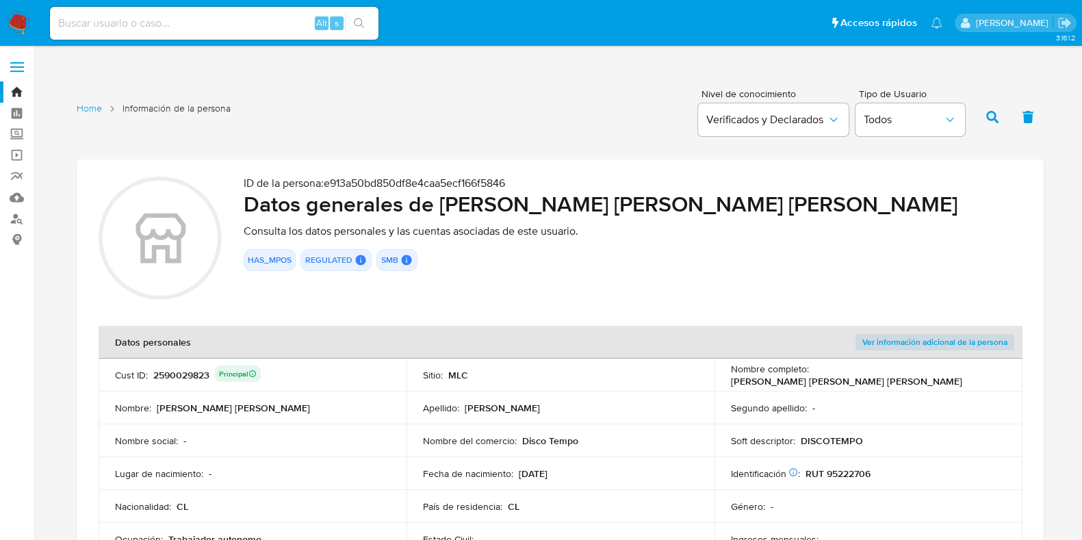
click at [620, 207] on h2 "Datos generales de Oscar Osvaldo Moya Palma" at bounding box center [633, 203] width 778 height 27
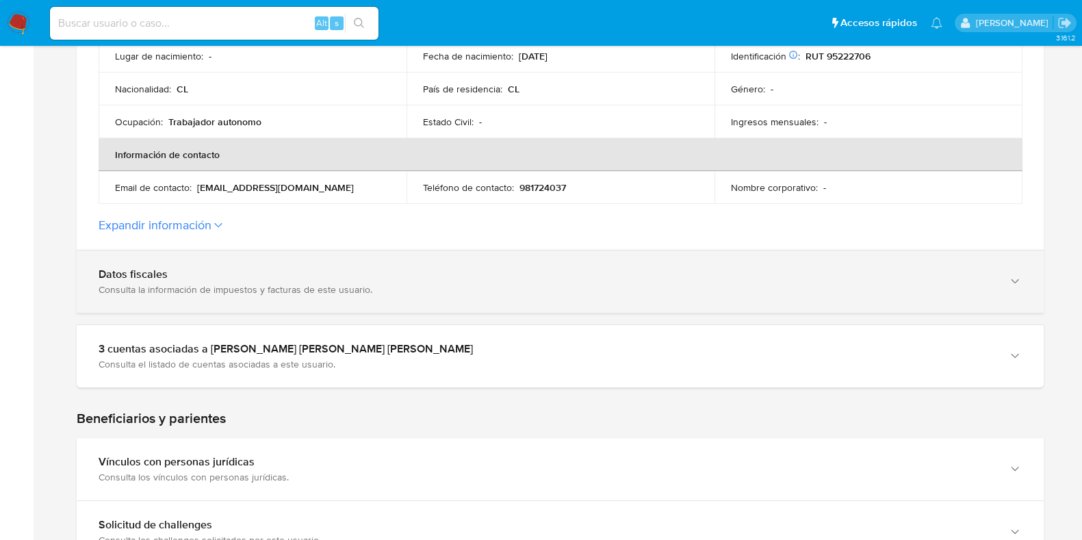
scroll to position [428, 0]
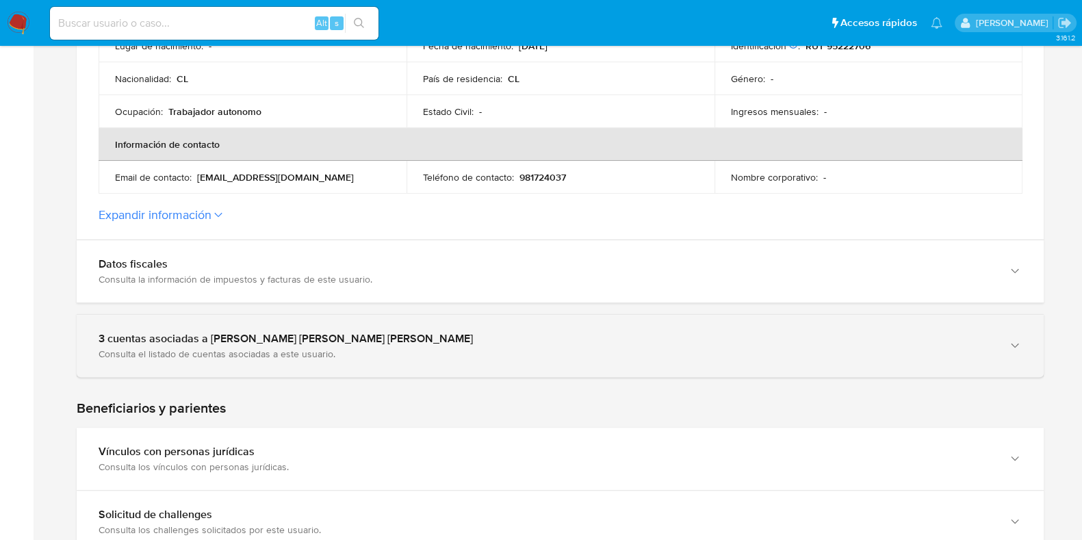
click at [570, 336] on div "3 cuentas asociadas a Oscar Osvaldo Moya Palma" at bounding box center [547, 339] width 896 height 14
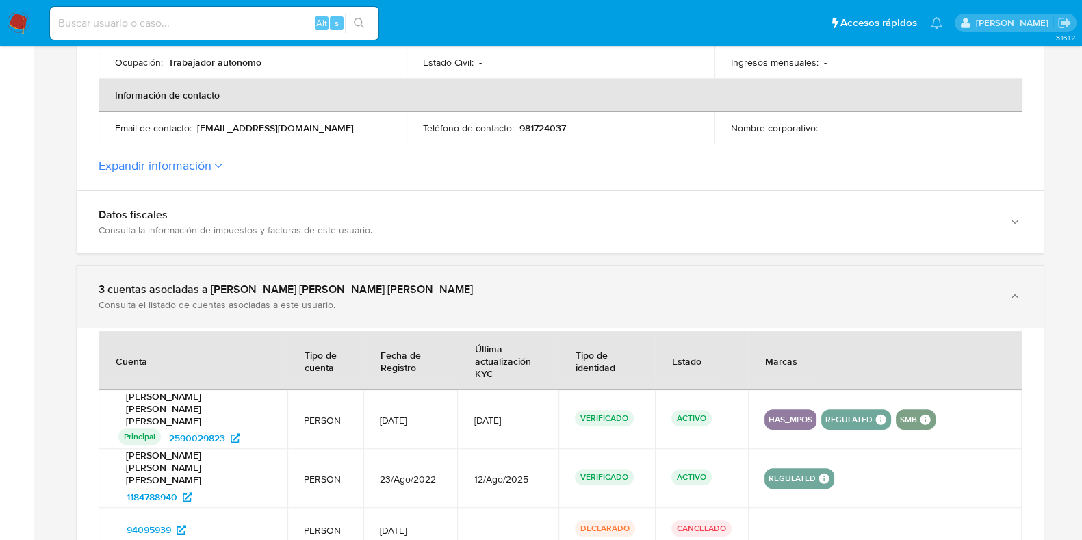
scroll to position [513, 0]
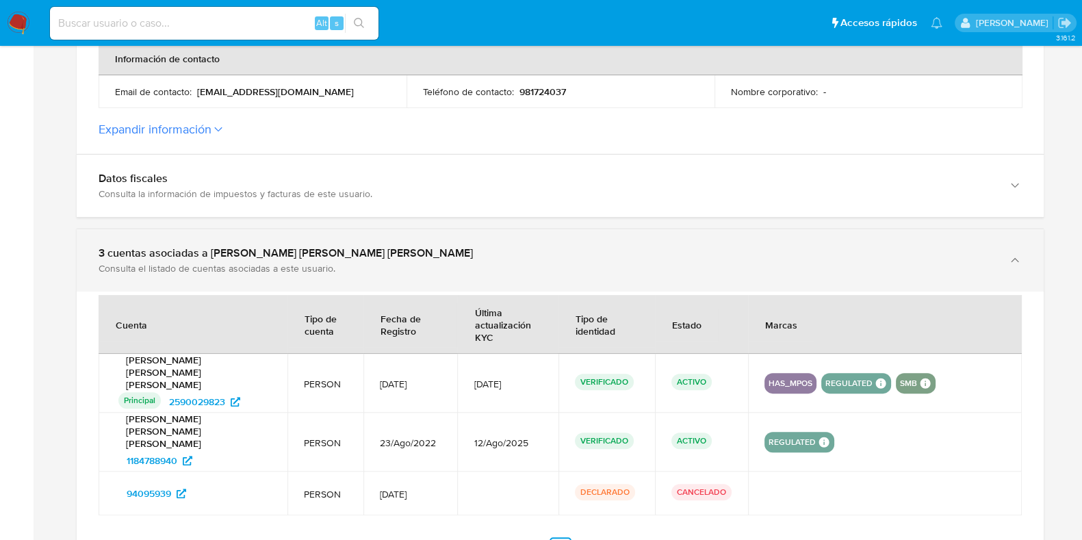
click at [613, 274] on div "3 cuentas asociadas a Oscar Osvaldo Moya Palma Consulta el listado de cuentas a…" at bounding box center [560, 260] width 967 height 62
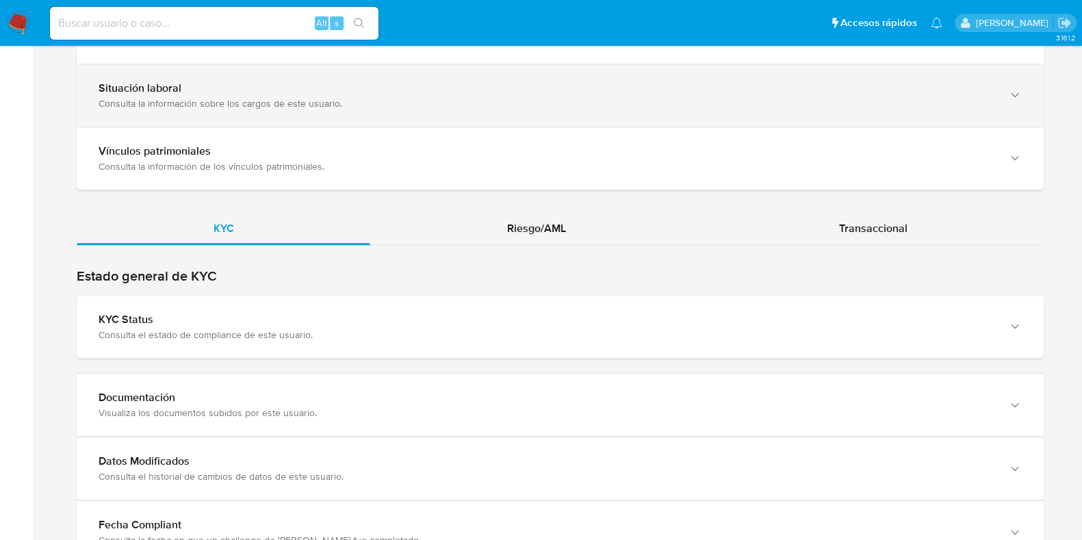
scroll to position [1112, 0]
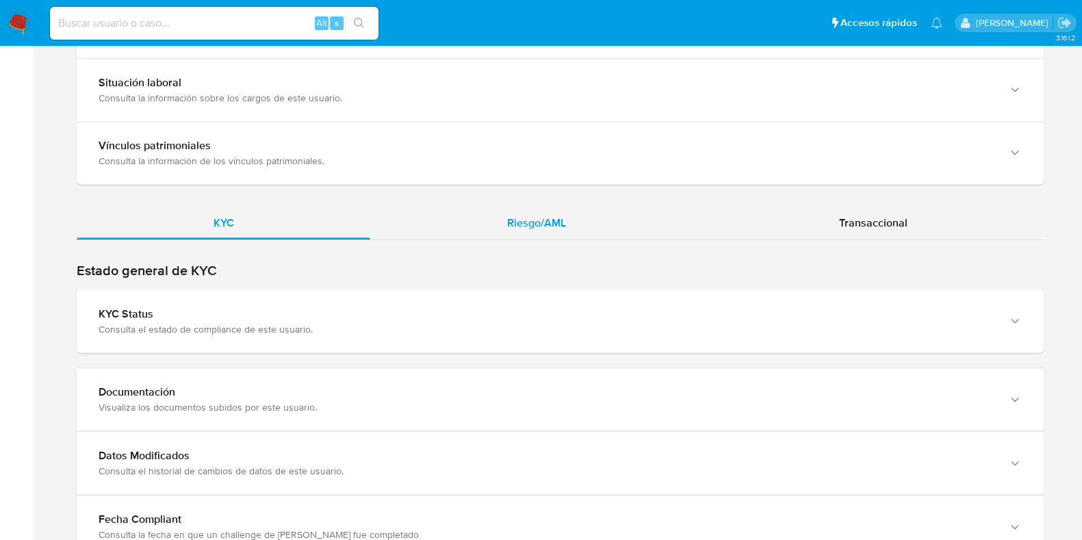
click at [529, 229] on div "Riesgo/AML" at bounding box center [536, 223] width 332 height 33
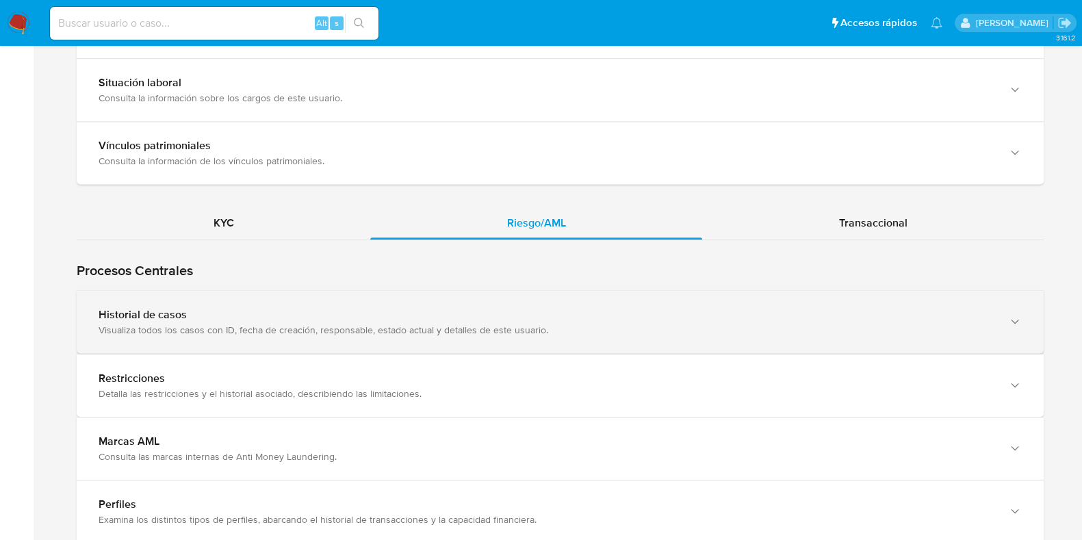
click at [520, 308] on div "Historial de casos" at bounding box center [547, 315] width 896 height 14
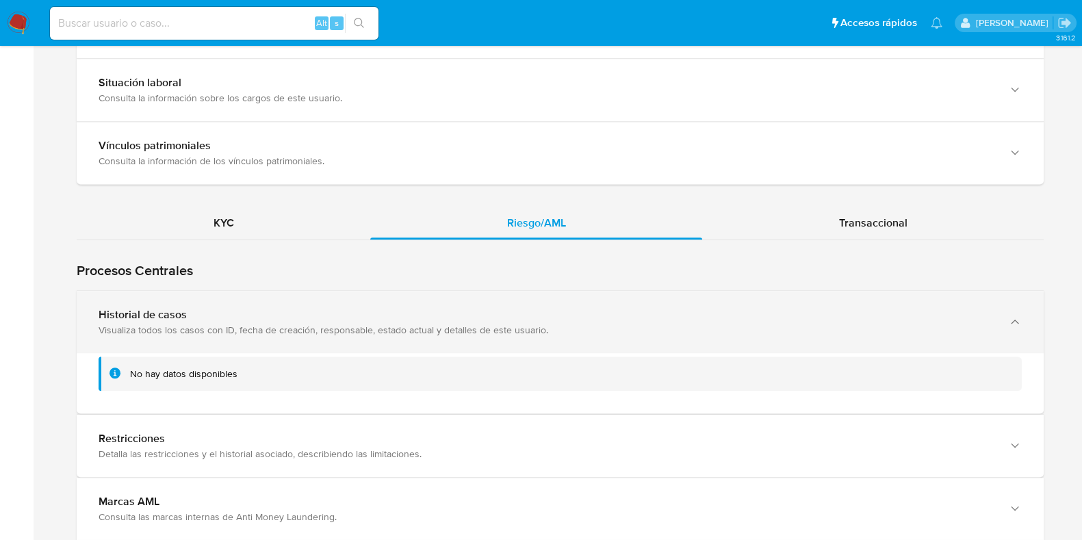
click at [520, 308] on div "Historial de casos" at bounding box center [547, 315] width 896 height 14
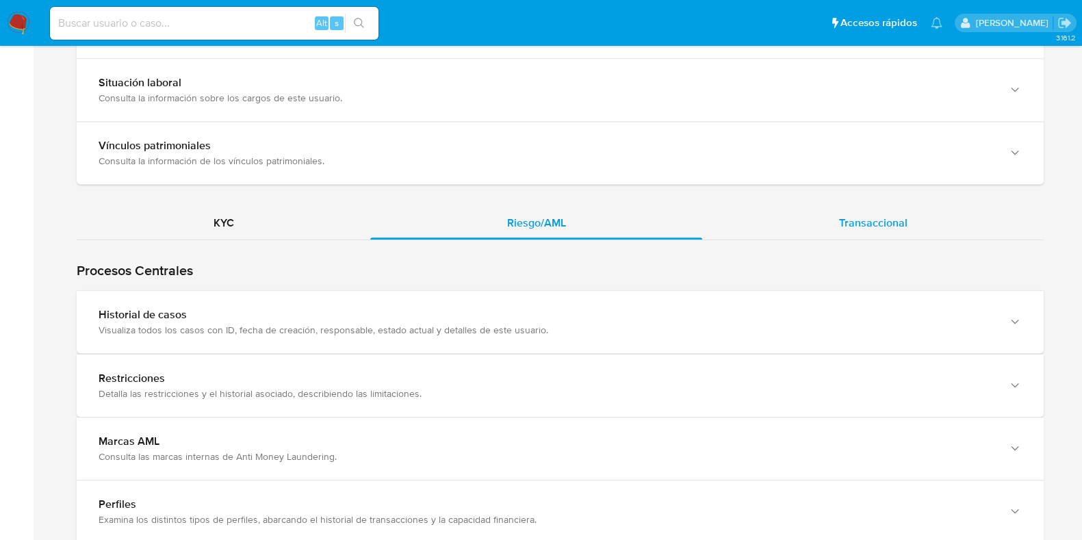
click at [804, 224] on div "Transaccional" at bounding box center [873, 223] width 342 height 33
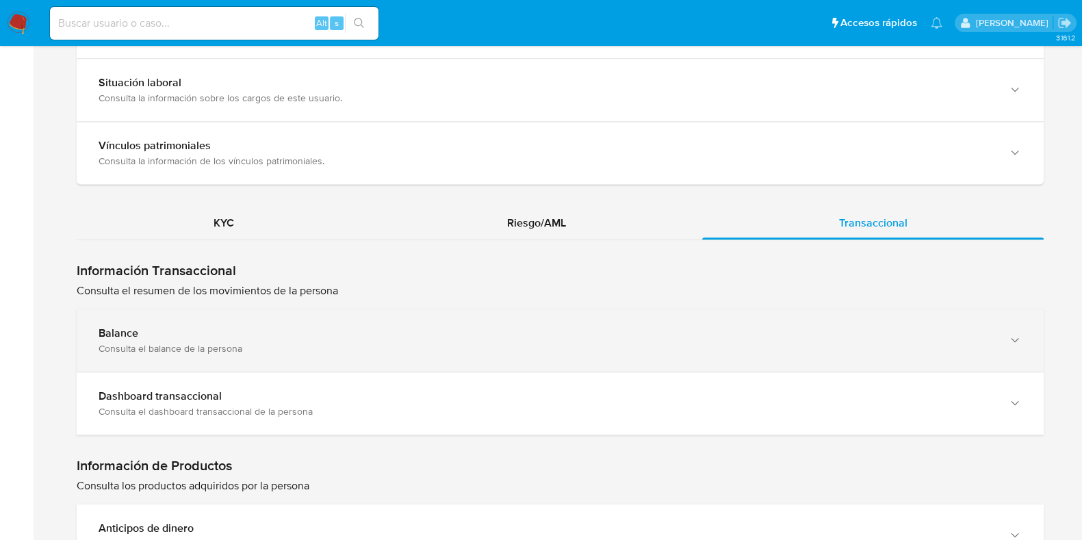
click at [430, 332] on div "Balance" at bounding box center [547, 333] width 896 height 14
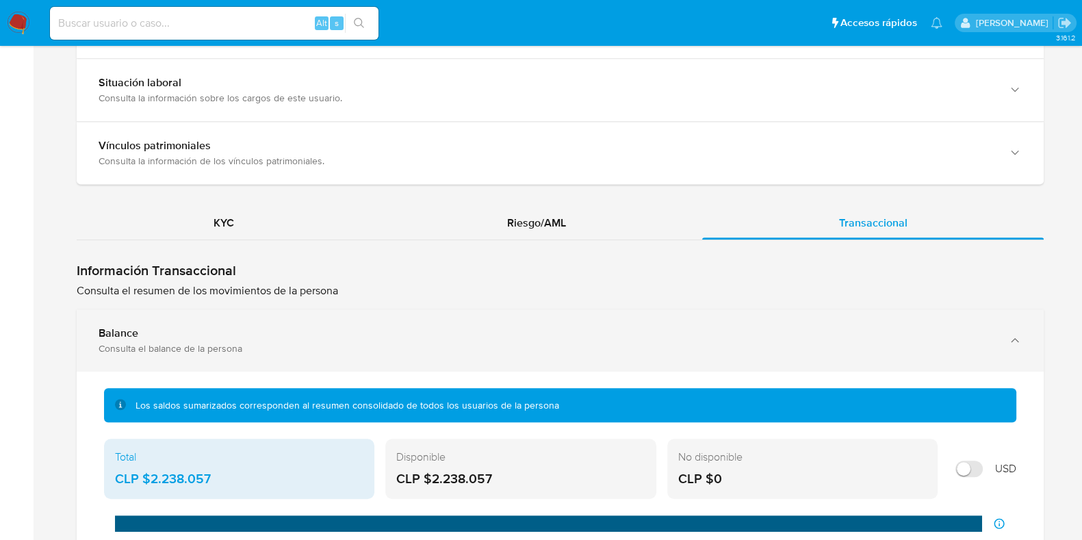
click at [430, 332] on div "Balance" at bounding box center [547, 333] width 896 height 14
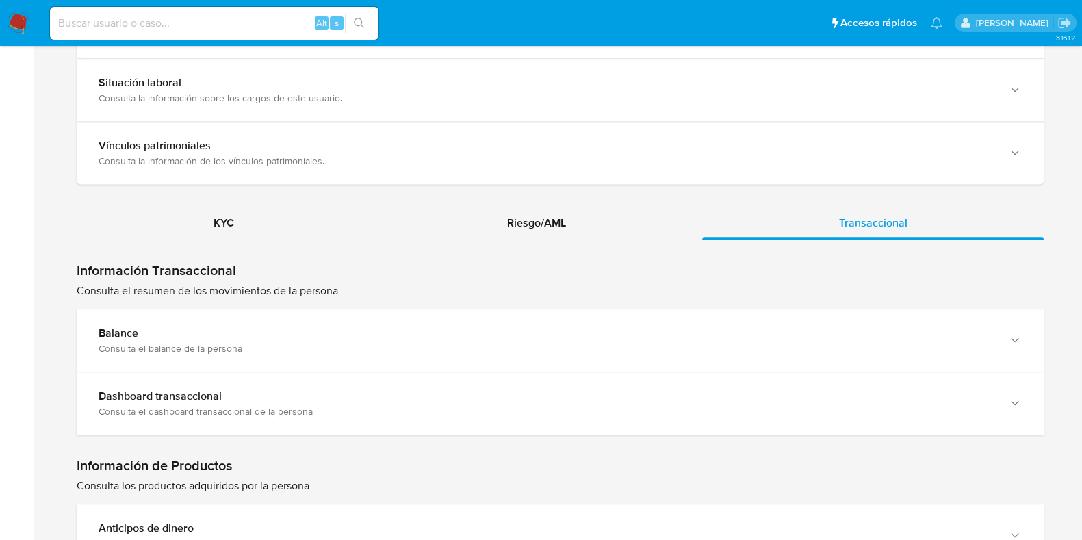
click at [447, 383] on div "Dashboard transaccional Consulta el dashboard transaccional de la persona" at bounding box center [560, 403] width 967 height 62
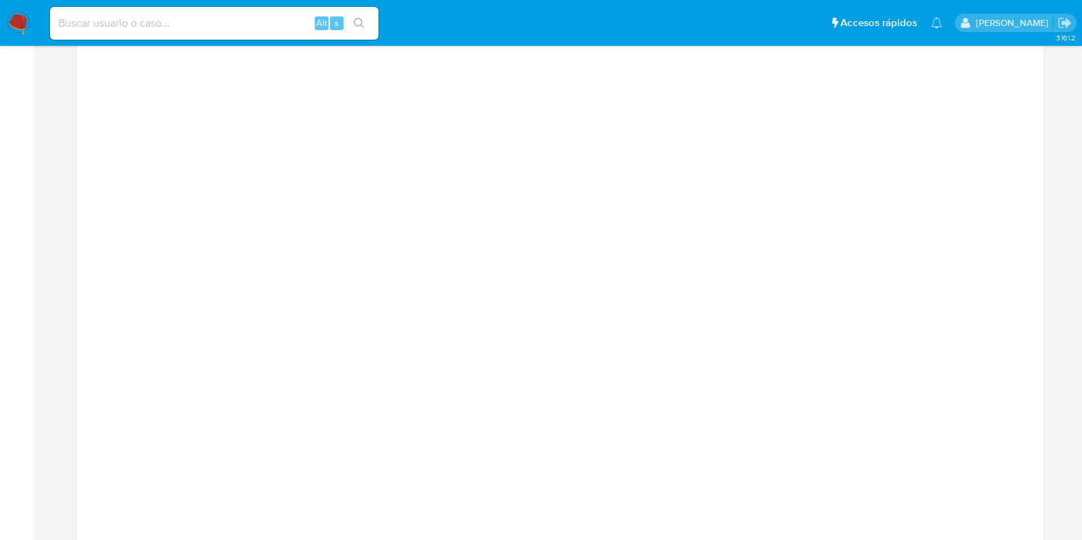
scroll to position [1711, 0]
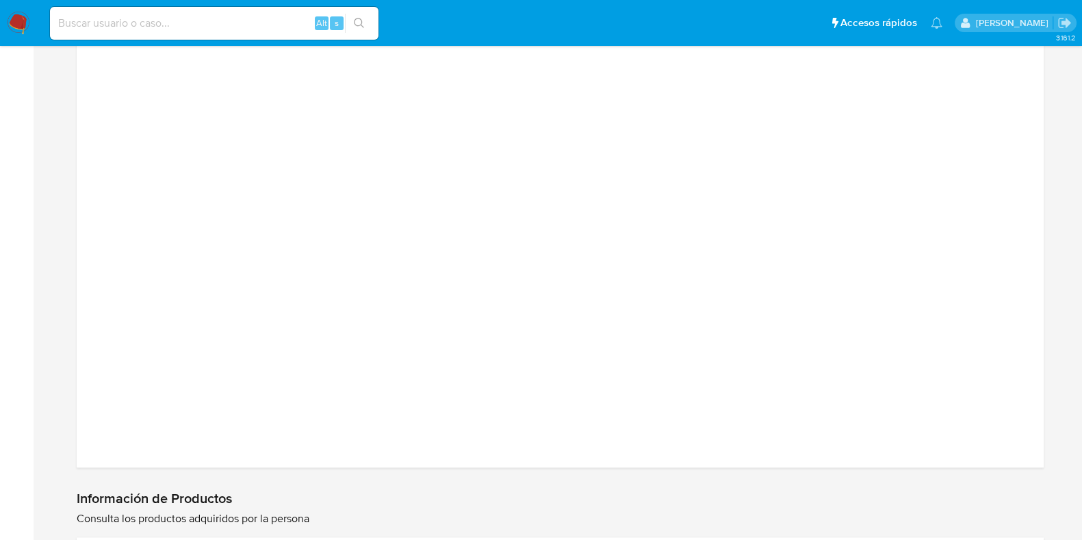
click at [253, 26] on input at bounding box center [214, 23] width 329 height 18
paste input "1364936447"
type input "1364936447"
